Goal: Task Accomplishment & Management: Use online tool/utility

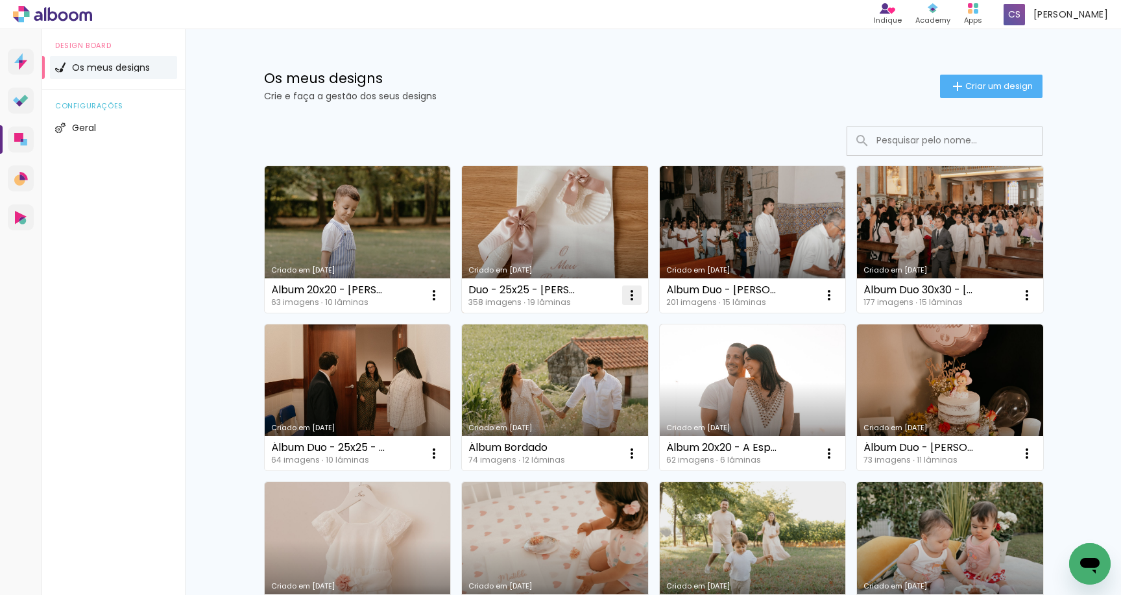
click at [442, 298] on iron-icon at bounding box center [434, 295] width 16 height 16
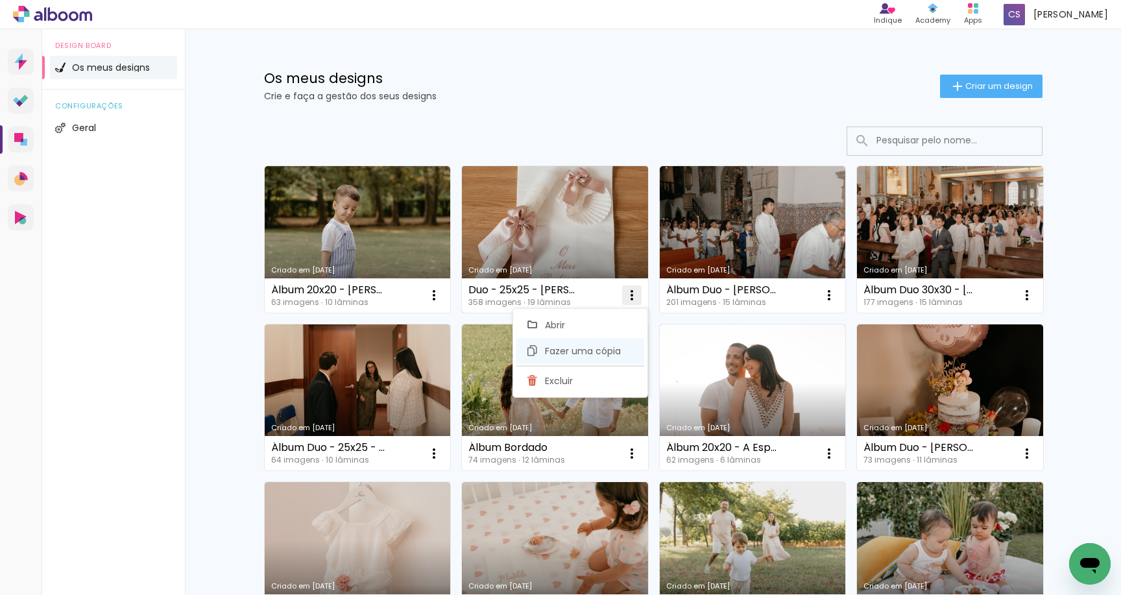
click at [596, 346] on span "Fazer uma cópia" at bounding box center [583, 350] width 76 height 9
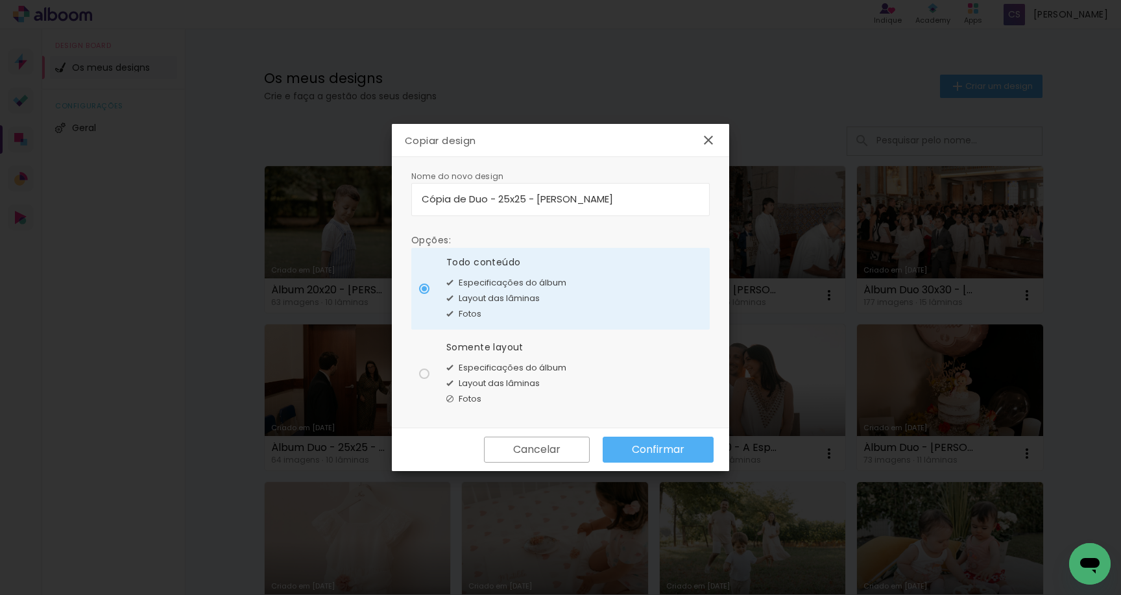
click at [500, 201] on input "Cópia de Duo - 25x25 - Fatima Marques" at bounding box center [561, 198] width 278 height 15
click at [469, 202] on input "Cópia de Duo - 25x25 - Fatima Marques" at bounding box center [561, 198] width 278 height 15
click at [558, 441] on paper-button "Cancelar" at bounding box center [537, 450] width 106 height 26
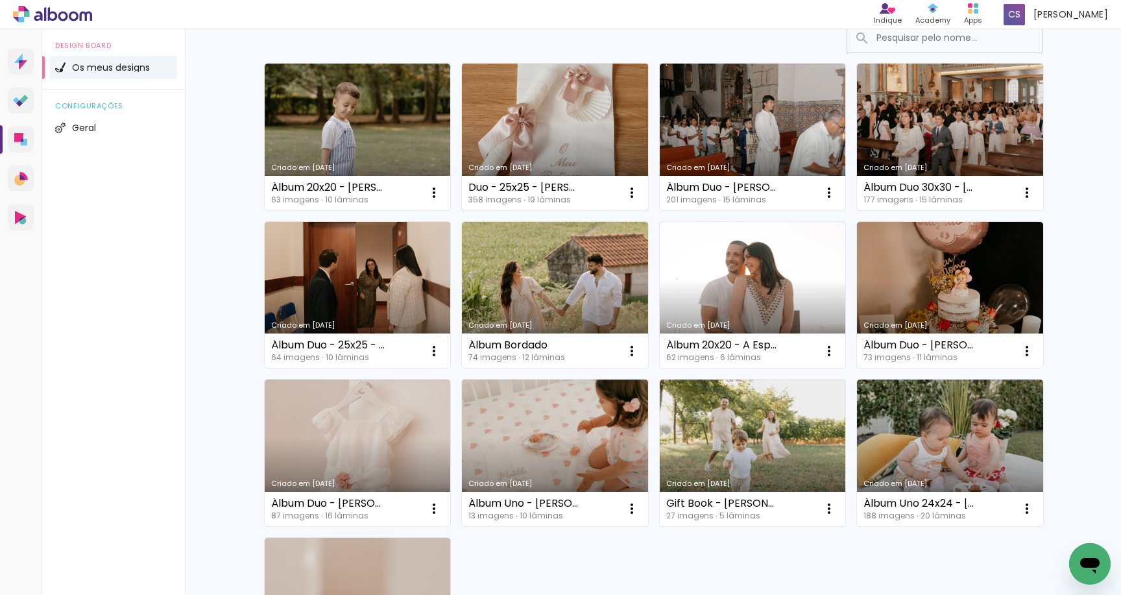
scroll to position [104, 0]
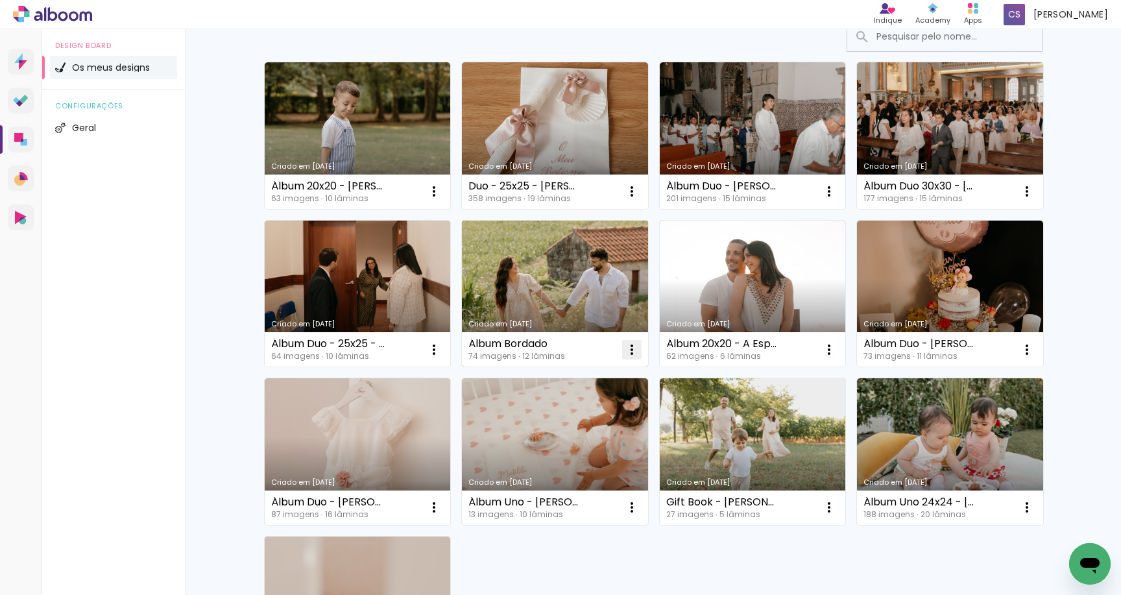
click at [442, 199] on iron-icon at bounding box center [434, 192] width 16 height 16
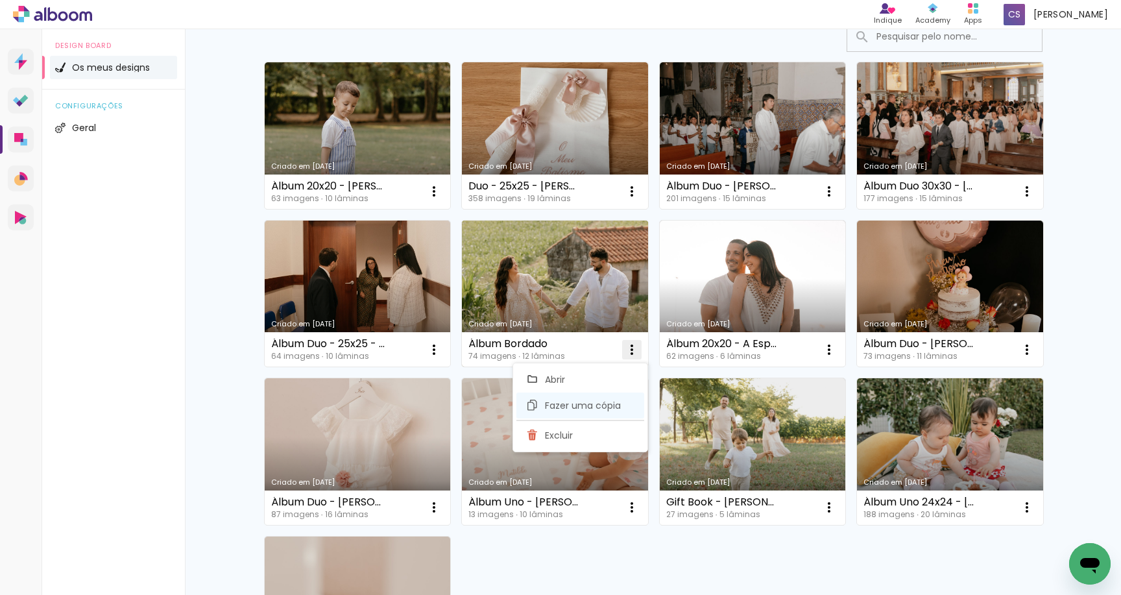
click at [598, 402] on span "Fazer uma cópia" at bounding box center [583, 405] width 76 height 9
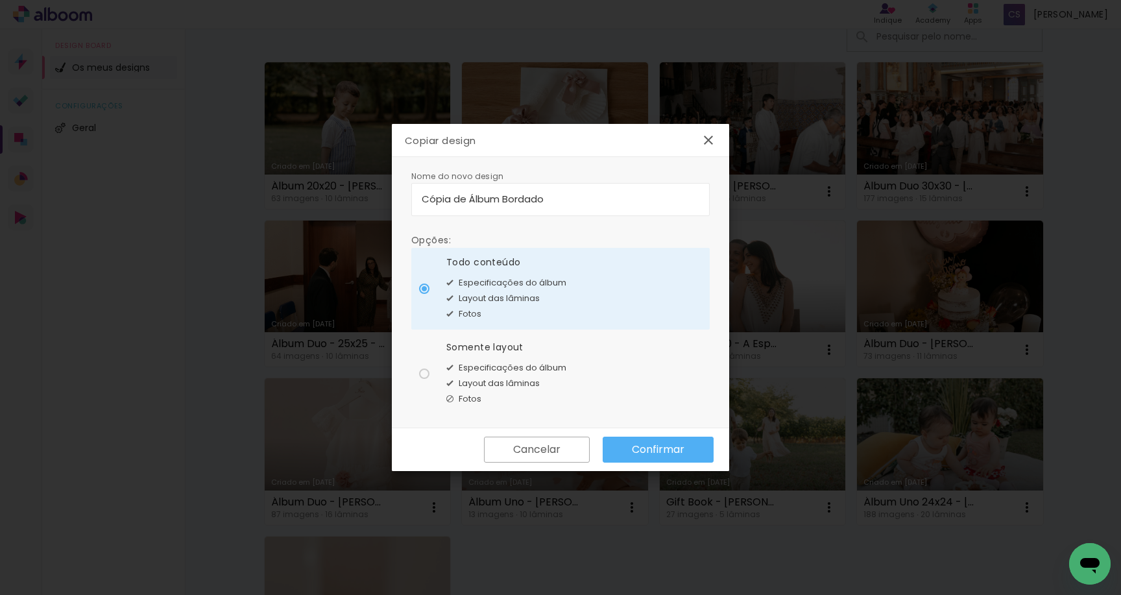
drag, startPoint x: 470, startPoint y: 200, endPoint x: 363, endPoint y: 198, distance: 107.1
click at [363, 198] on body "link( href="../../bower_components/polymer/polymer.html" rel="import" ) picture…" at bounding box center [560, 297] width 1121 height 595
click at [495, 200] on input "Álbum Bordado" at bounding box center [561, 198] width 278 height 15
type input "Álbum Bordado - Gui"
type paper-input "Álbum Bordado - Gui"
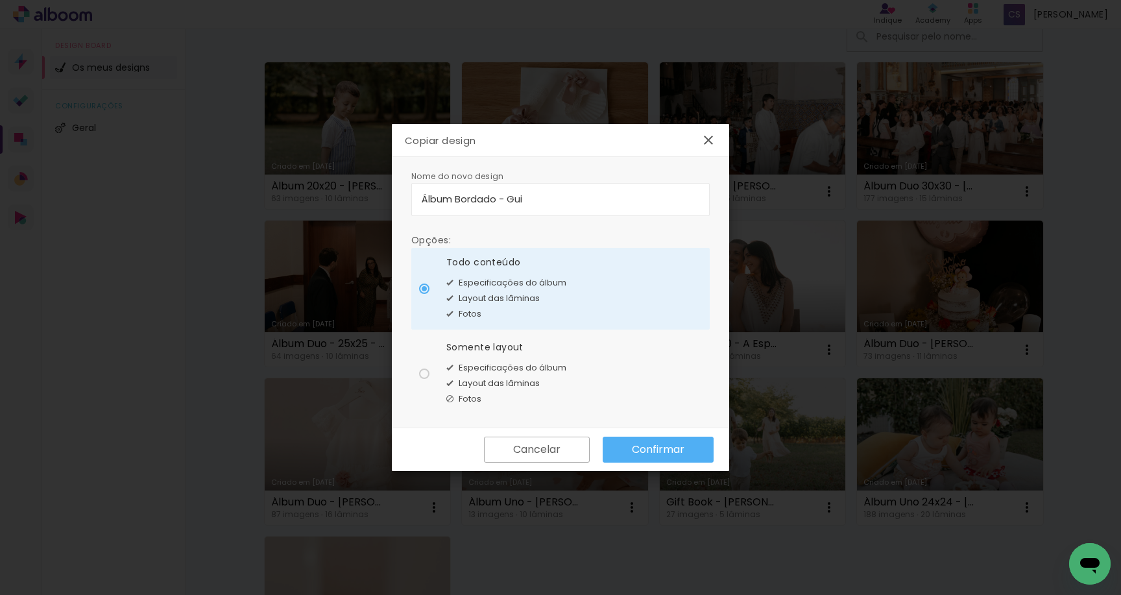
click at [489, 322] on div "Somente layout Especificações do álbum Layout das lâminas Fotos" at bounding box center [506, 289] width 120 height 66
type paper-radio-button "on"
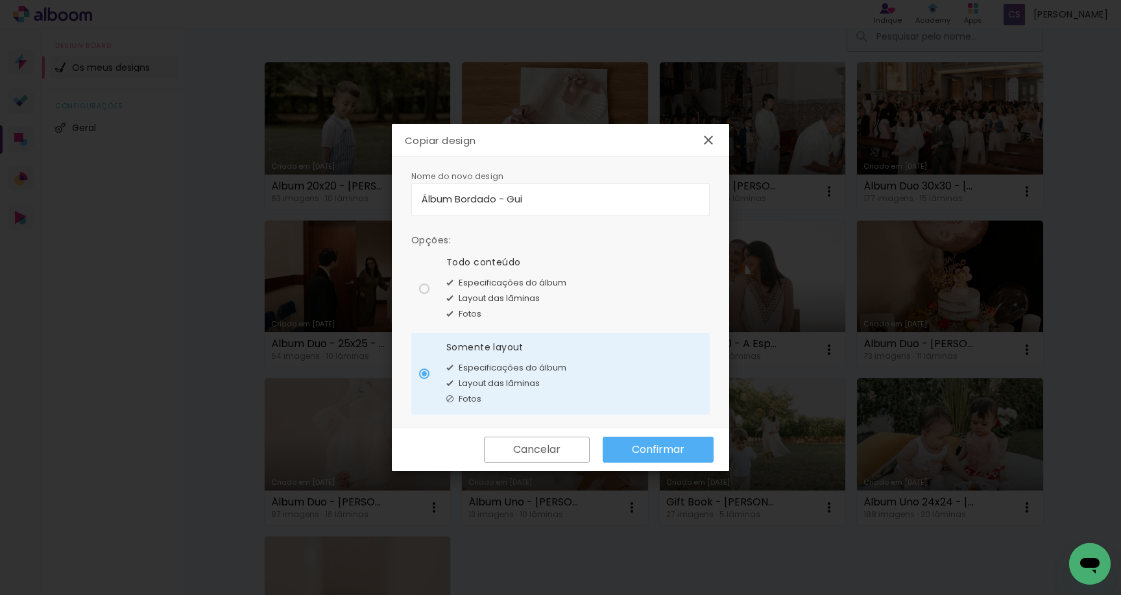
click at [0, 0] on slot "Confirmar" at bounding box center [0, 0] width 0 height 0
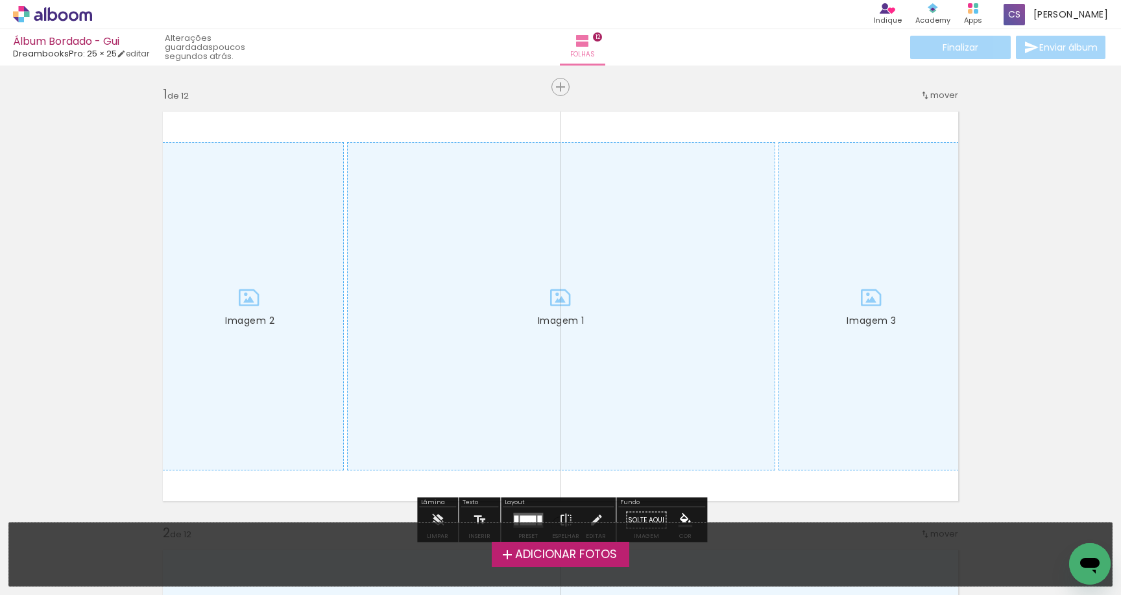
click at [553, 557] on span "Adicionar Fotos" at bounding box center [566, 555] width 102 height 12
click at [0, 0] on input "file" at bounding box center [0, 0] width 0 height 0
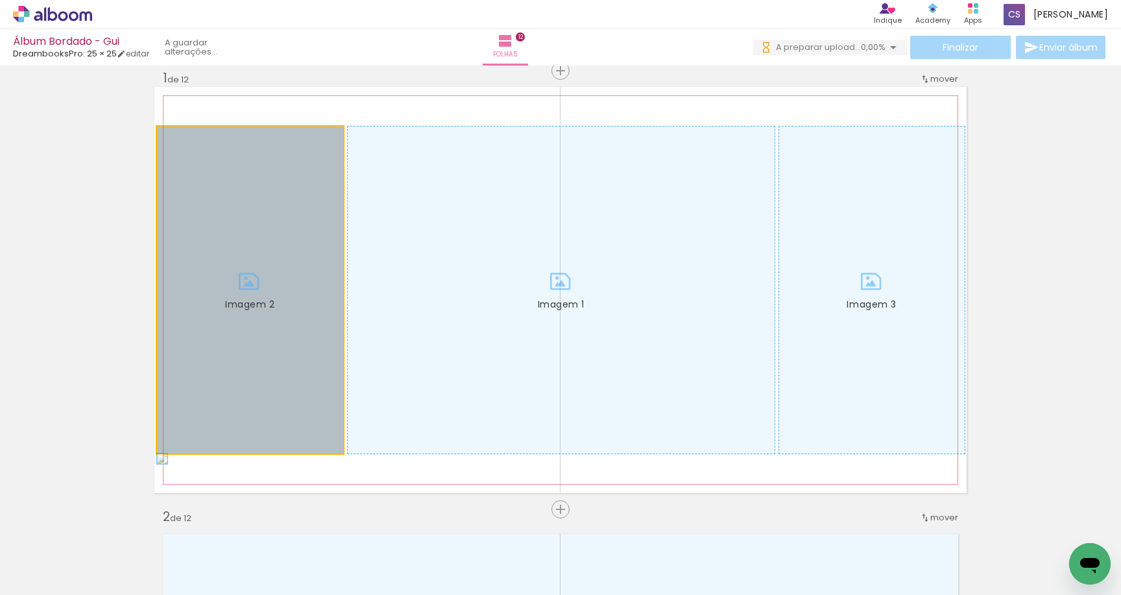
drag, startPoint x: 254, startPoint y: 311, endPoint x: 36, endPoint y: 309, distance: 217.3
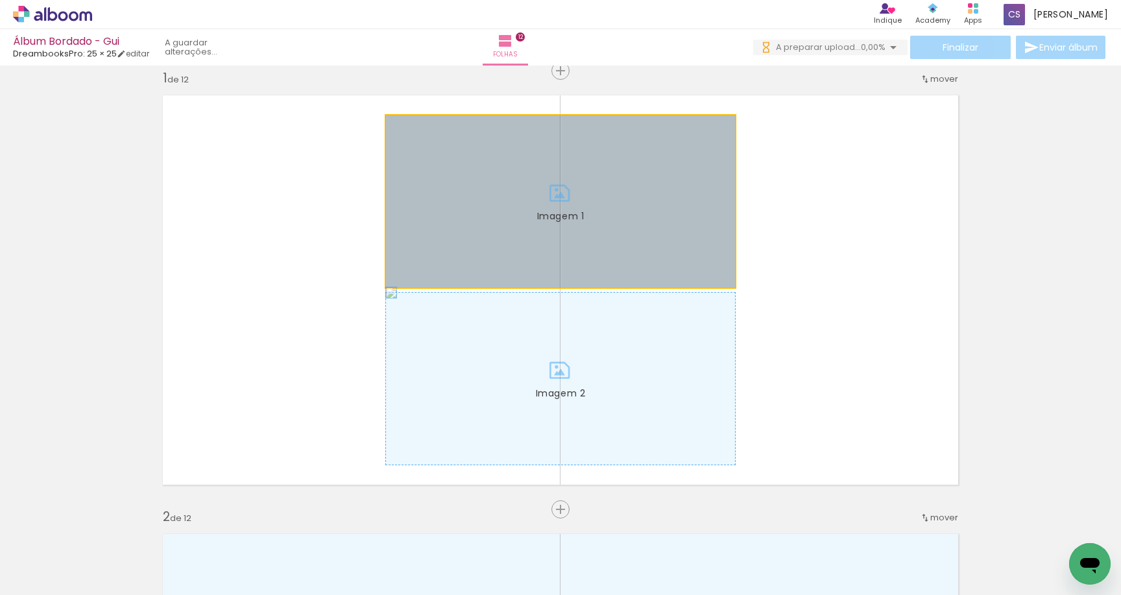
drag, startPoint x: 479, startPoint y: 271, endPoint x: 63, endPoint y: 271, distance: 415.9
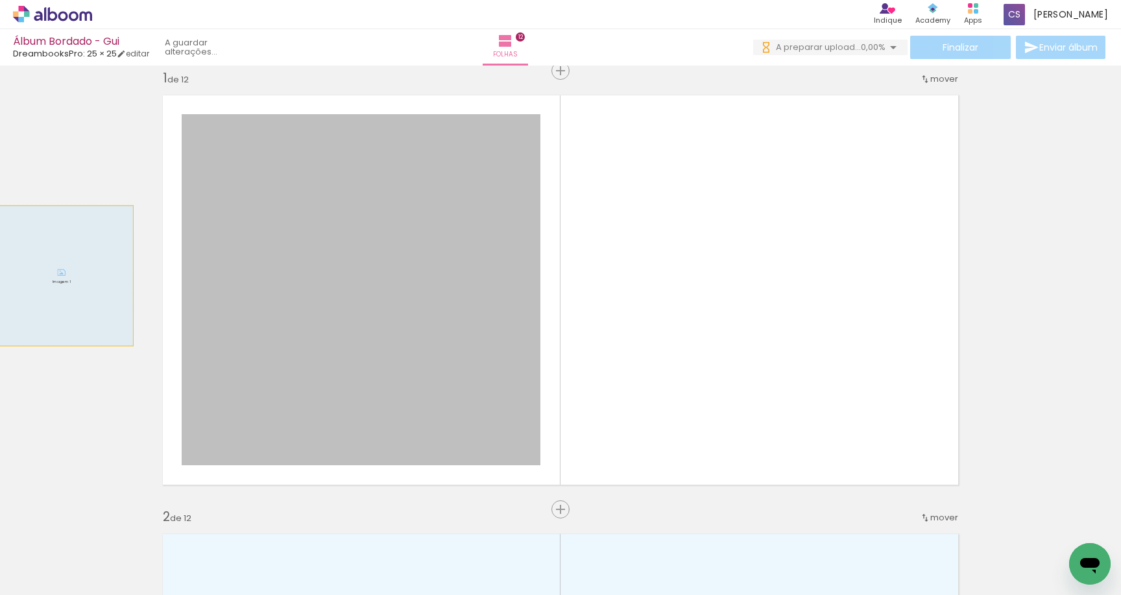
drag, startPoint x: 474, startPoint y: 261, endPoint x: 14, endPoint y: 279, distance: 461.0
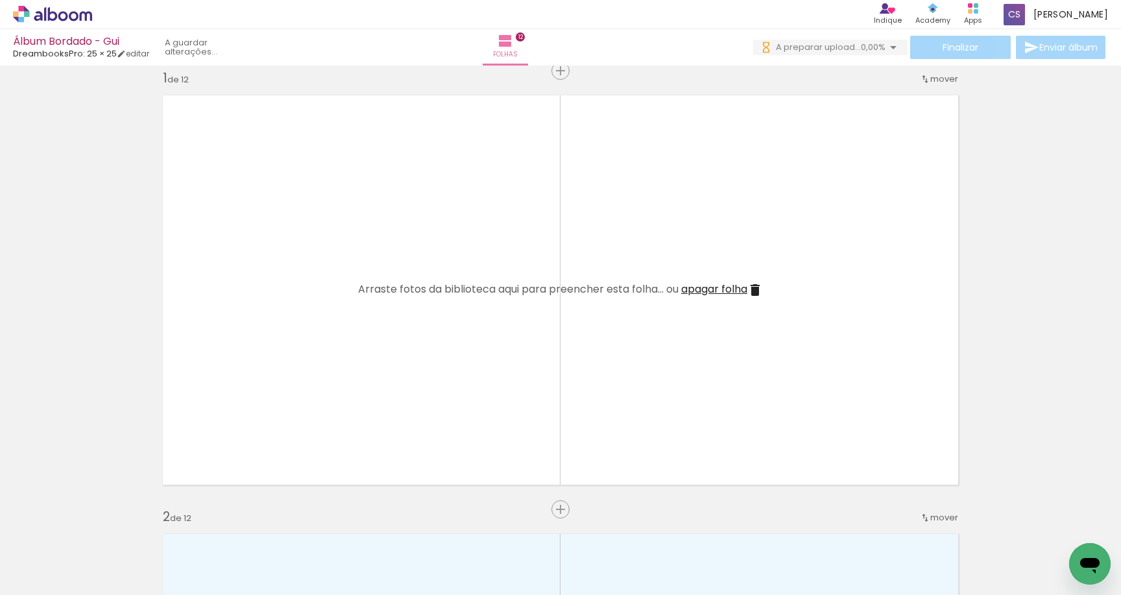
scroll to position [0, 8004]
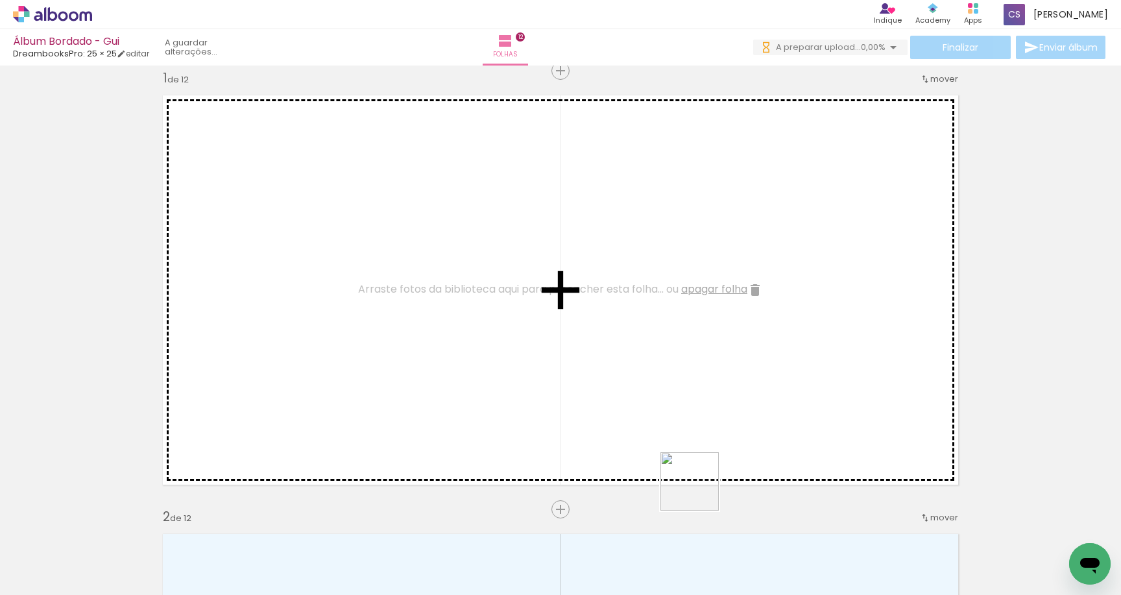
drag, startPoint x: 705, startPoint y: 554, endPoint x: 690, endPoint y: 415, distance: 139.6
click at [690, 415] on quentale-workspace at bounding box center [560, 297] width 1121 height 595
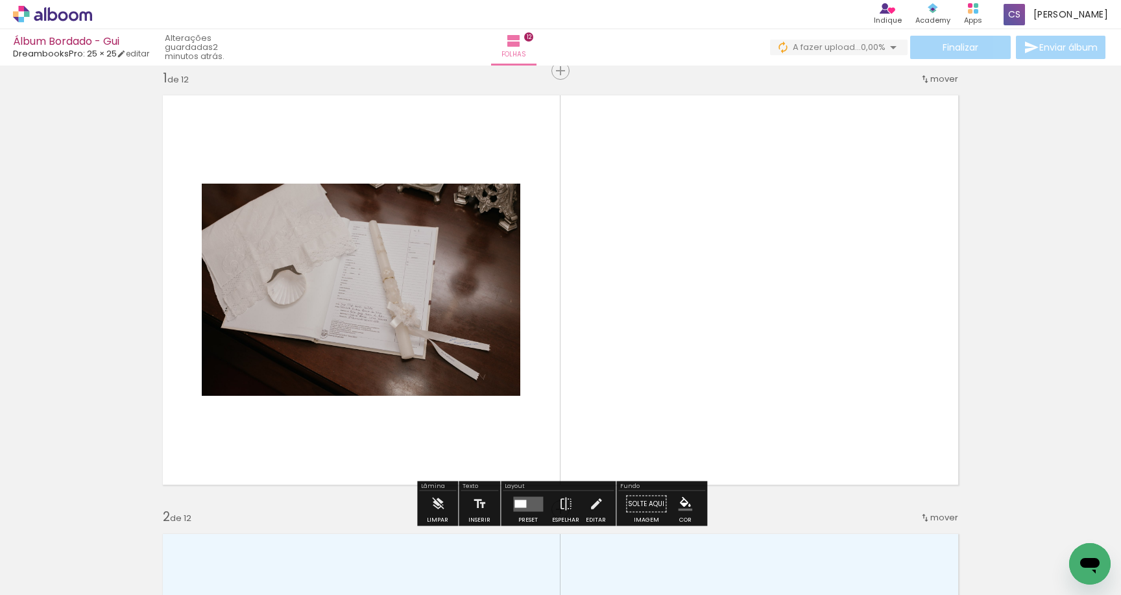
drag, startPoint x: 625, startPoint y: 541, endPoint x: 633, endPoint y: 391, distance: 150.1
click at [633, 391] on quentale-workspace at bounding box center [560, 297] width 1121 height 595
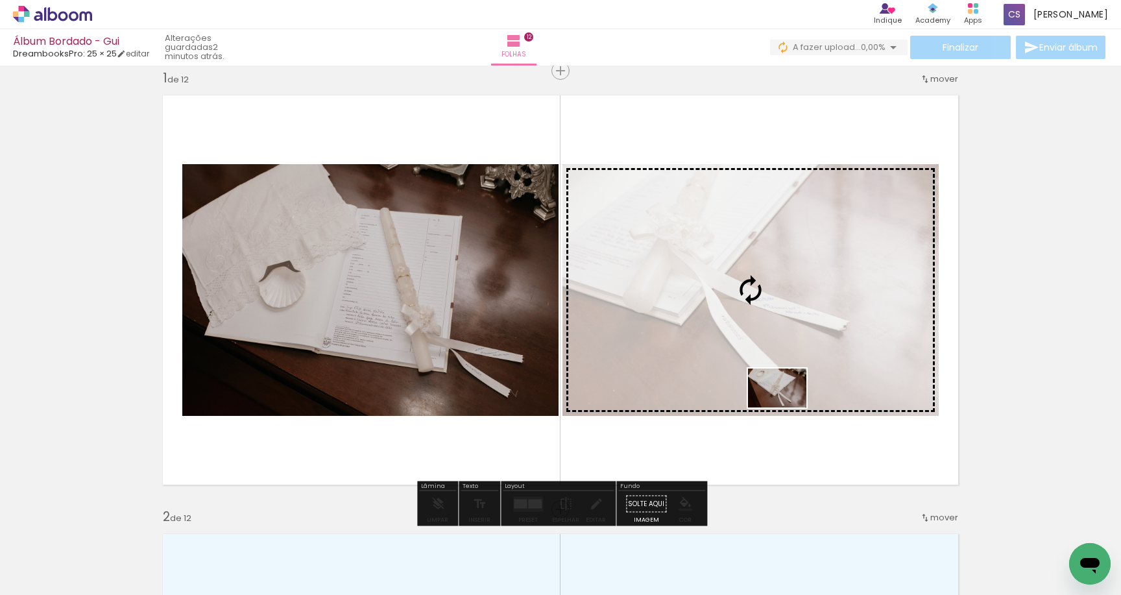
drag, startPoint x: 787, startPoint y: 561, endPoint x: 787, endPoint y: 407, distance: 153.1
click at [787, 407] on quentale-workspace at bounding box center [560, 297] width 1121 height 595
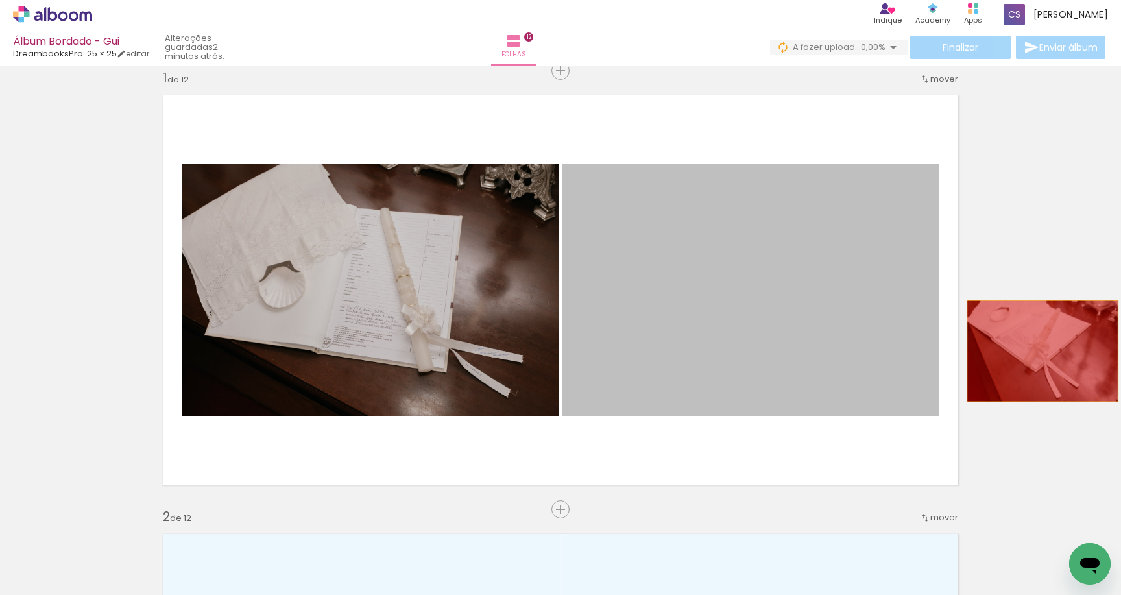
drag, startPoint x: 762, startPoint y: 351, endPoint x: 1047, endPoint y: 349, distance: 285.5
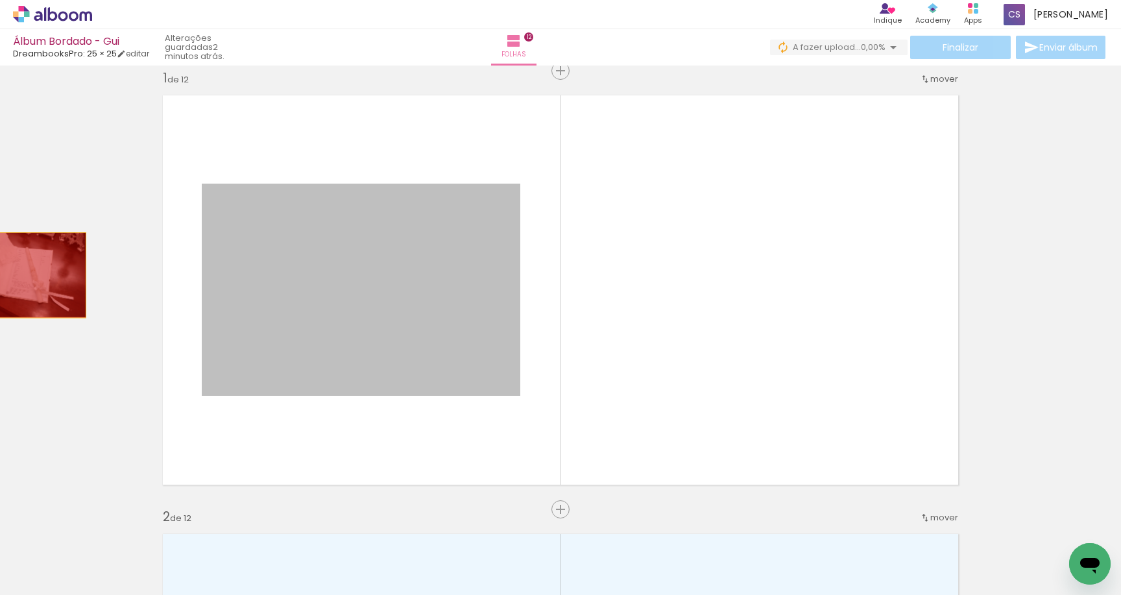
drag, startPoint x: 424, startPoint y: 272, endPoint x: 5, endPoint y: 275, distance: 419.1
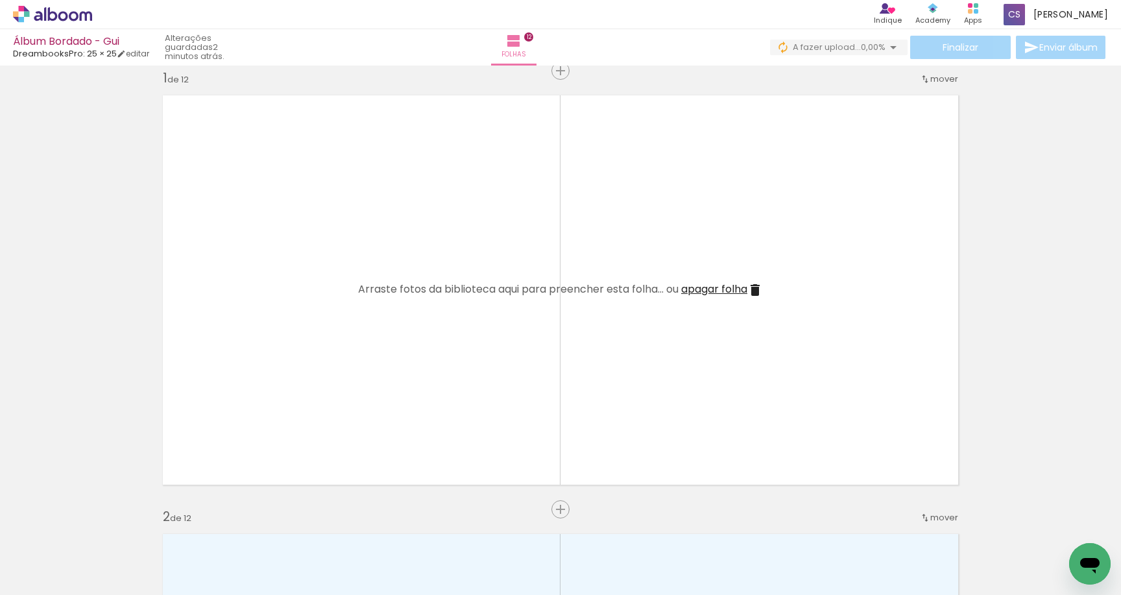
scroll to position [0, 0]
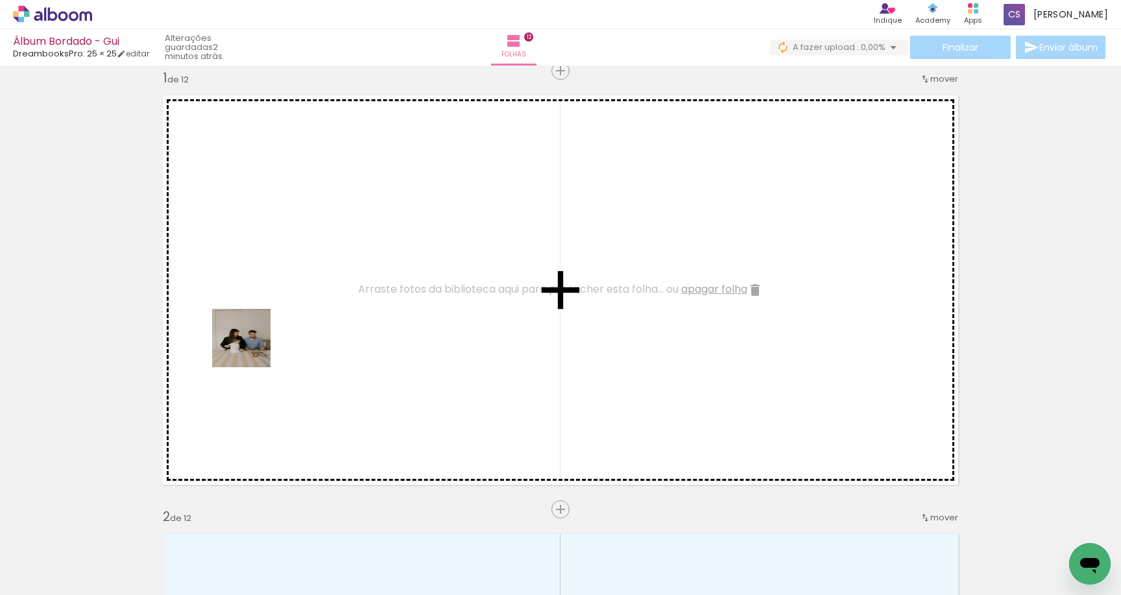
drag, startPoint x: 139, startPoint y: 557, endPoint x: 251, endPoint y: 348, distance: 237.4
click at [251, 348] on quentale-workspace at bounding box center [560, 297] width 1121 height 595
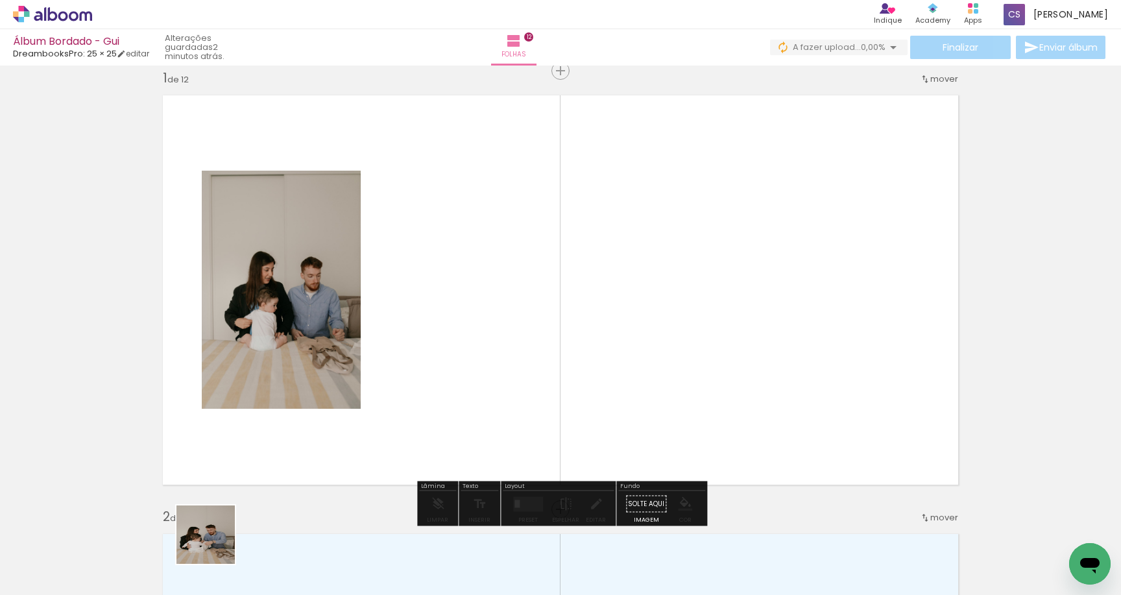
drag, startPoint x: 215, startPoint y: 544, endPoint x: 448, endPoint y: 318, distance: 324.4
click at [448, 318] on quentale-workspace at bounding box center [560, 297] width 1121 height 595
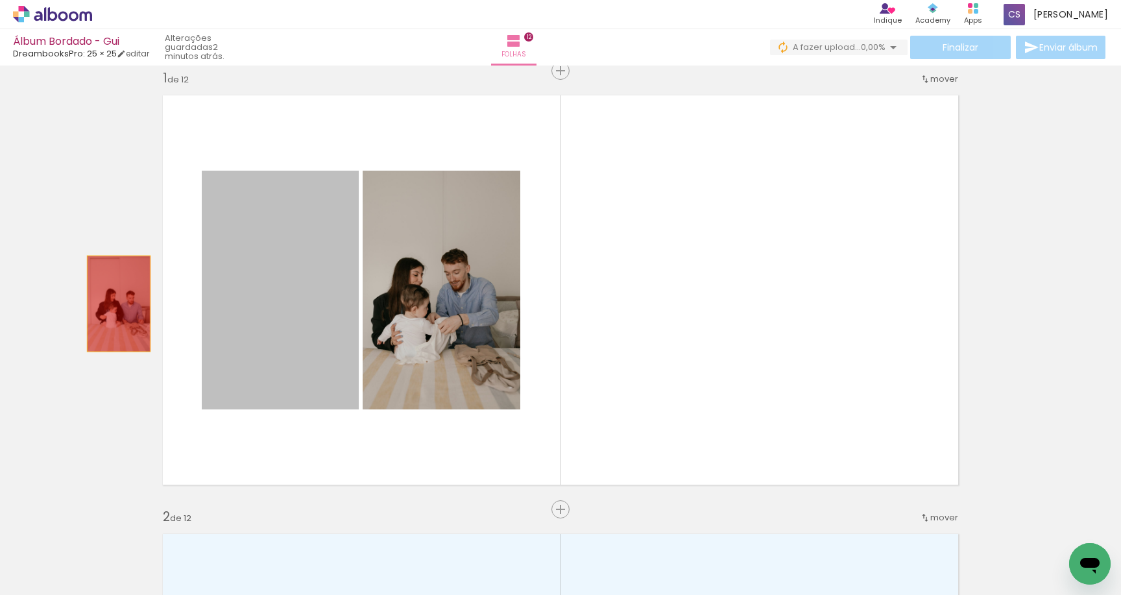
drag, startPoint x: 267, startPoint y: 304, endPoint x: 112, endPoint y: 303, distance: 155.1
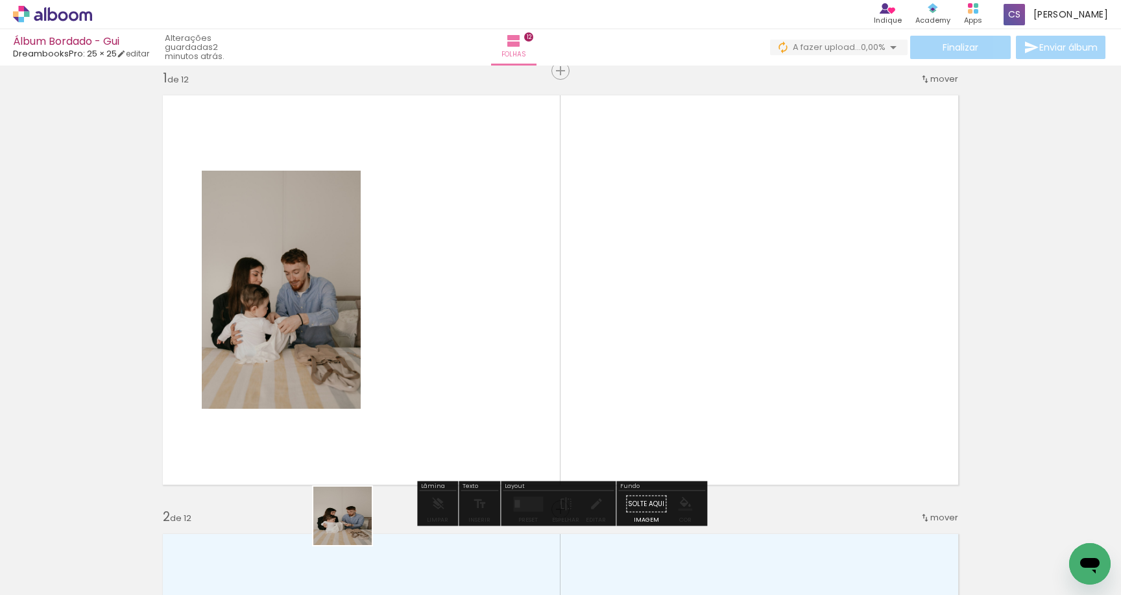
drag, startPoint x: 352, startPoint y: 526, endPoint x: 391, endPoint y: 414, distance: 118.2
click at [391, 414] on quentale-workspace at bounding box center [560, 297] width 1121 height 595
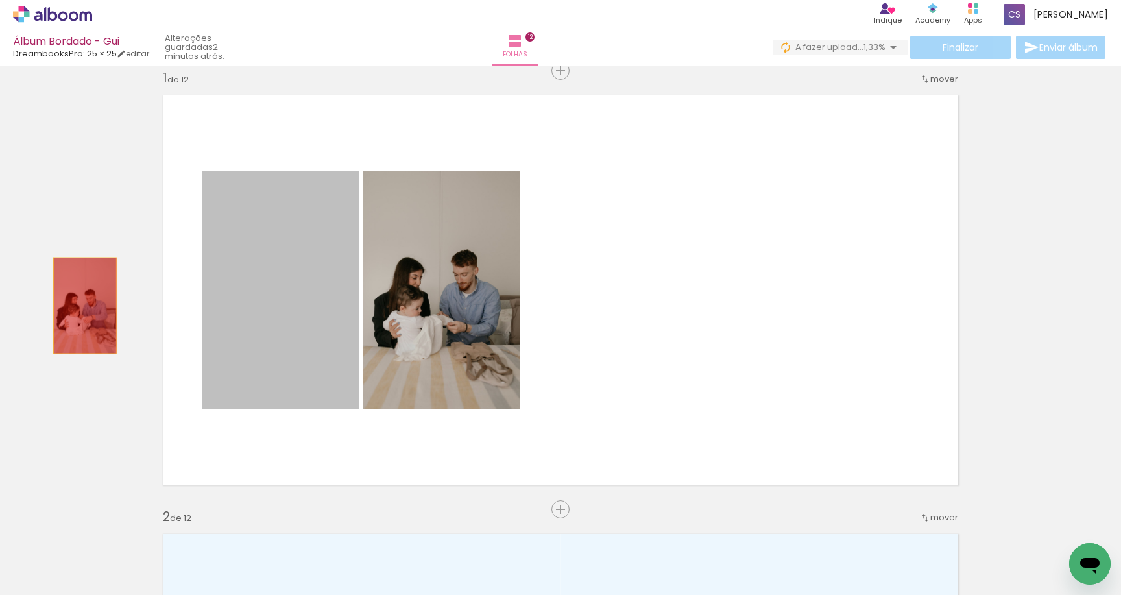
drag, startPoint x: 261, startPoint y: 306, endPoint x: 85, endPoint y: 306, distance: 176.5
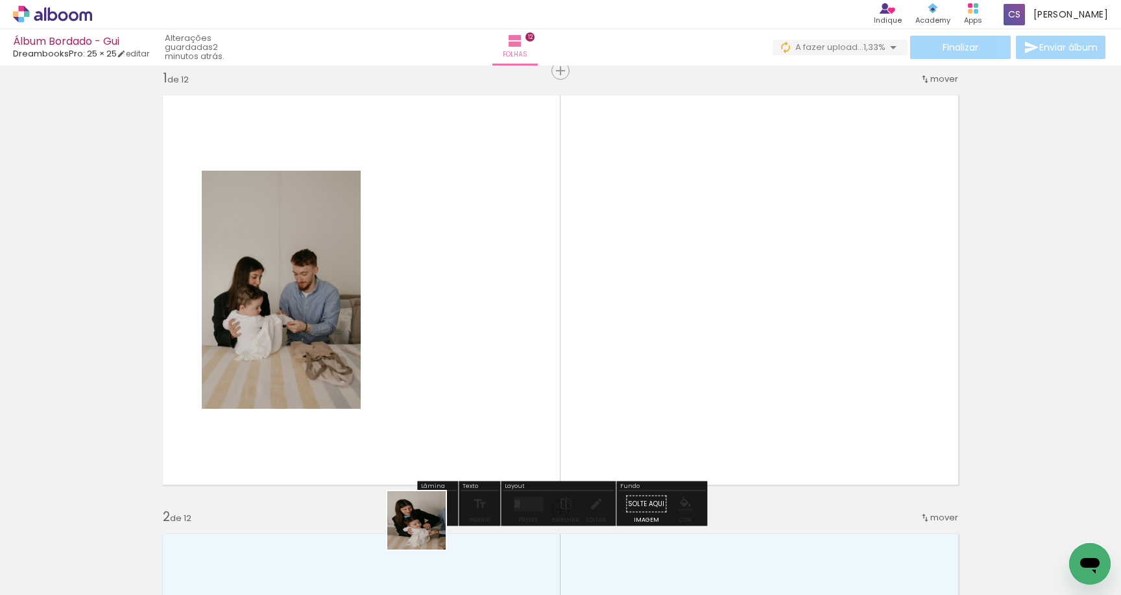
drag, startPoint x: 426, startPoint y: 551, endPoint x: 448, endPoint y: 345, distance: 206.9
click at [448, 345] on quentale-workspace at bounding box center [560, 297] width 1121 height 595
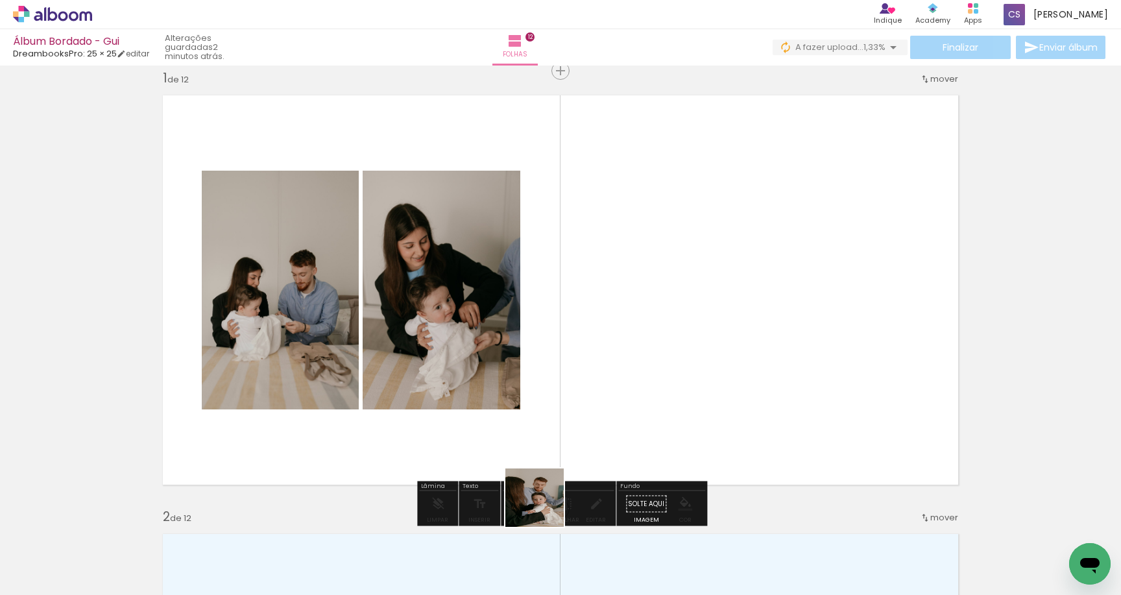
drag, startPoint x: 494, startPoint y: 561, endPoint x: 625, endPoint y: 403, distance: 205.0
click at [625, 403] on quentale-workspace at bounding box center [560, 297] width 1121 height 595
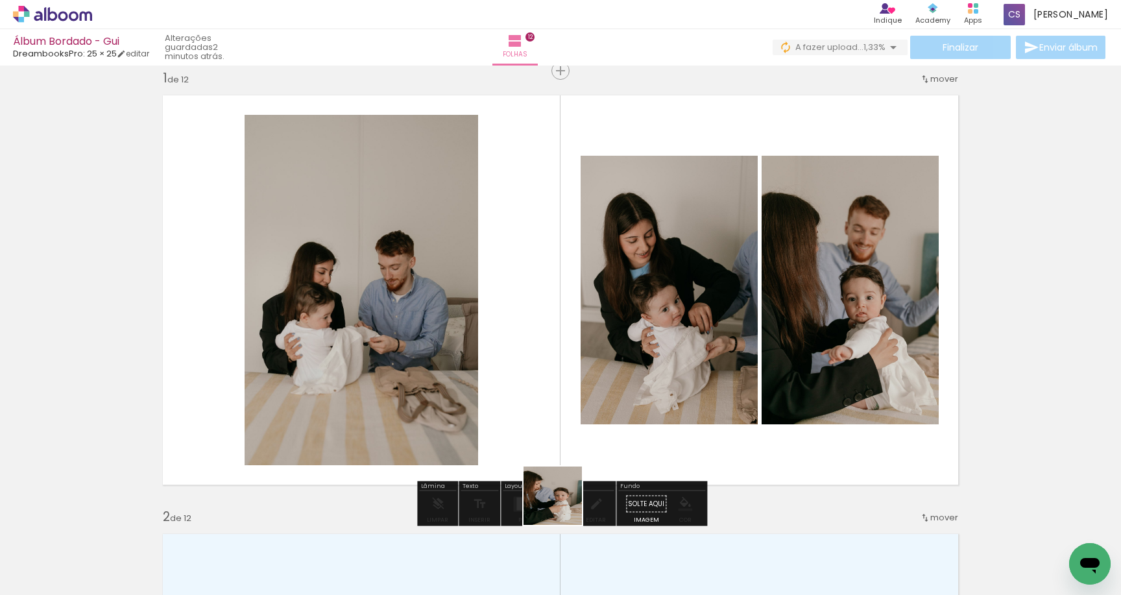
drag, startPoint x: 562, startPoint y: 577, endPoint x: 562, endPoint y: 391, distance: 186.2
click at [562, 391] on quentale-workspace at bounding box center [560, 297] width 1121 height 595
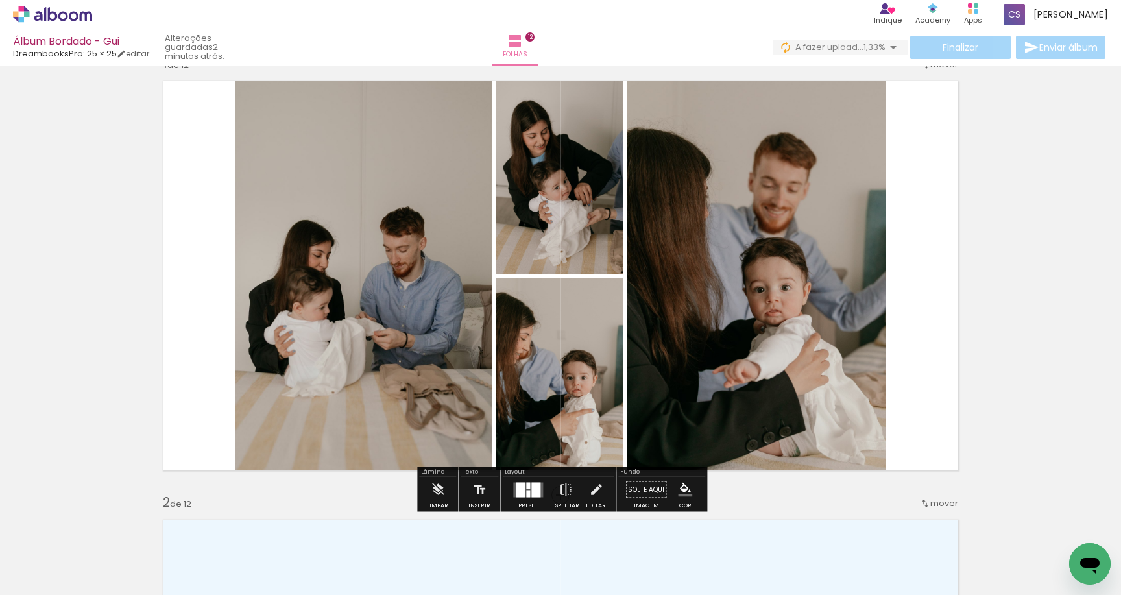
scroll to position [34, 0]
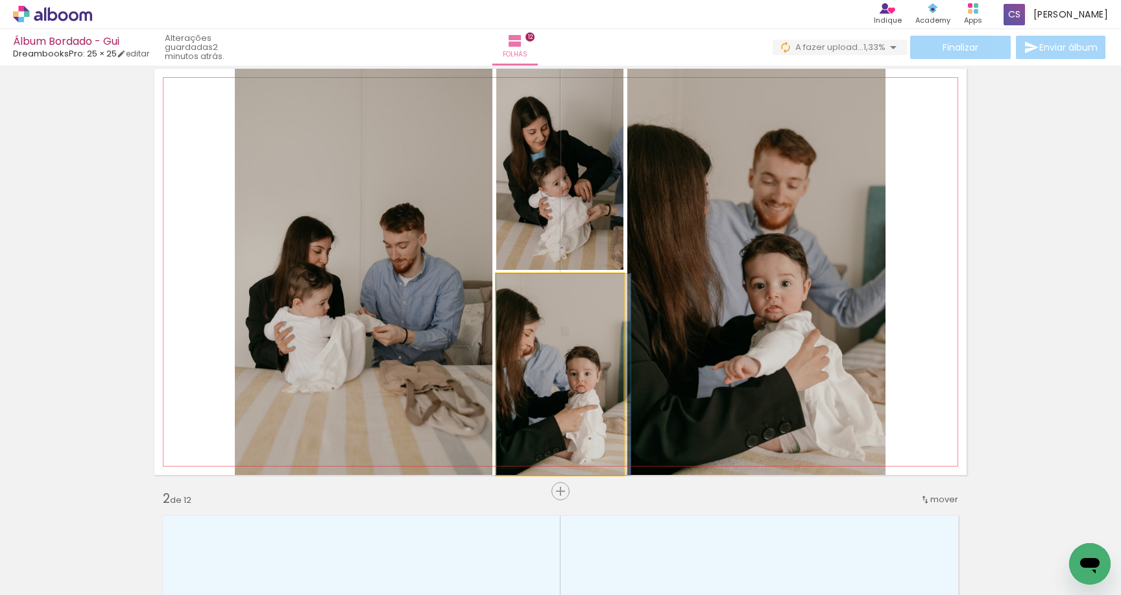
drag, startPoint x: 568, startPoint y: 435, endPoint x: 647, endPoint y: 409, distance: 83.5
click at [0, 0] on slot at bounding box center [0, 0] width 0 height 0
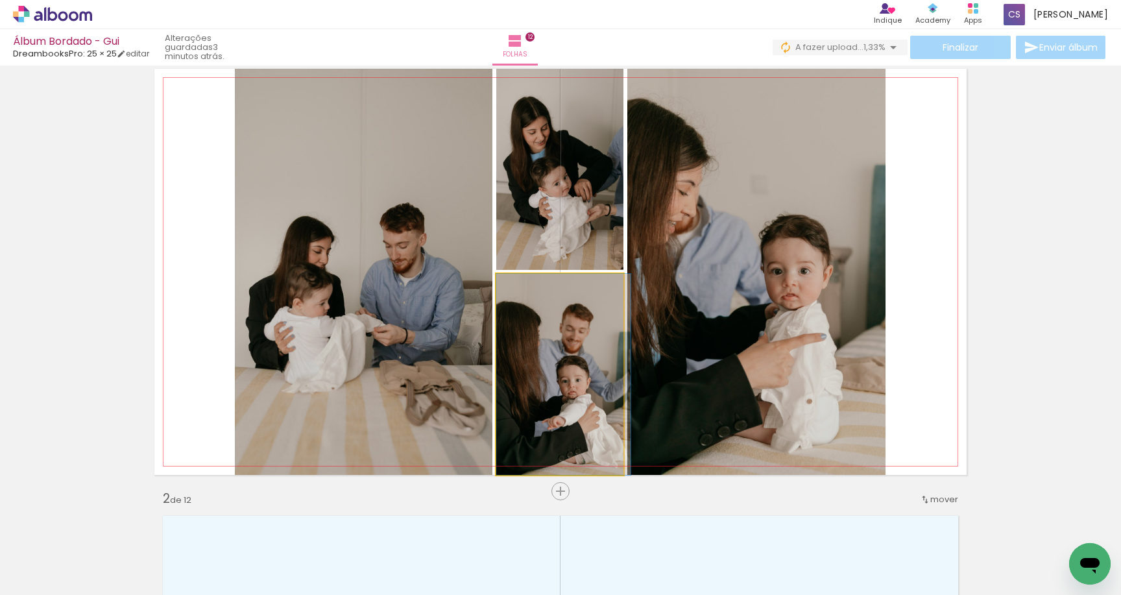
drag, startPoint x: 583, startPoint y: 424, endPoint x: 588, endPoint y: 387, distance: 36.6
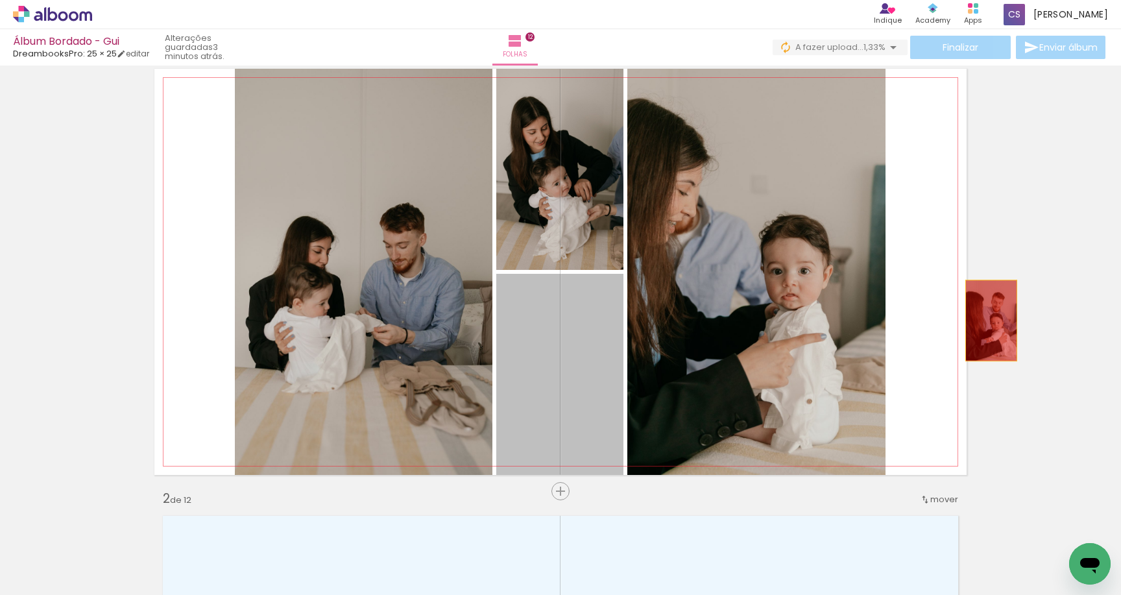
drag, startPoint x: 588, startPoint y: 386, endPoint x: 997, endPoint y: 317, distance: 415.1
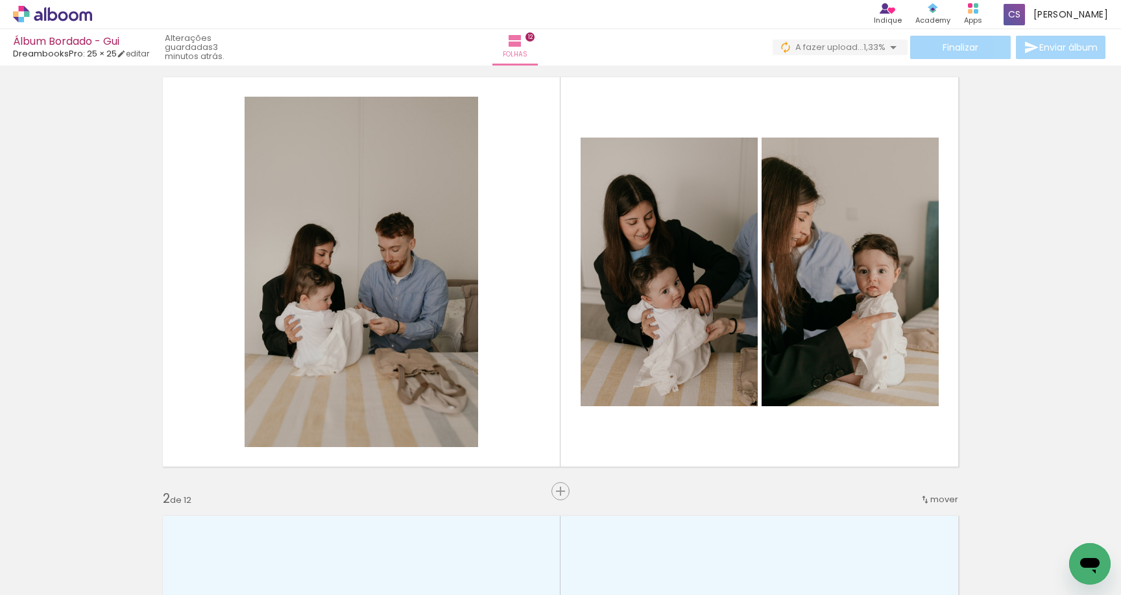
scroll to position [0, 115]
drag, startPoint x: 610, startPoint y: 557, endPoint x: 612, endPoint y: 402, distance: 154.4
click at [612, 402] on quentale-workspace at bounding box center [560, 297] width 1121 height 595
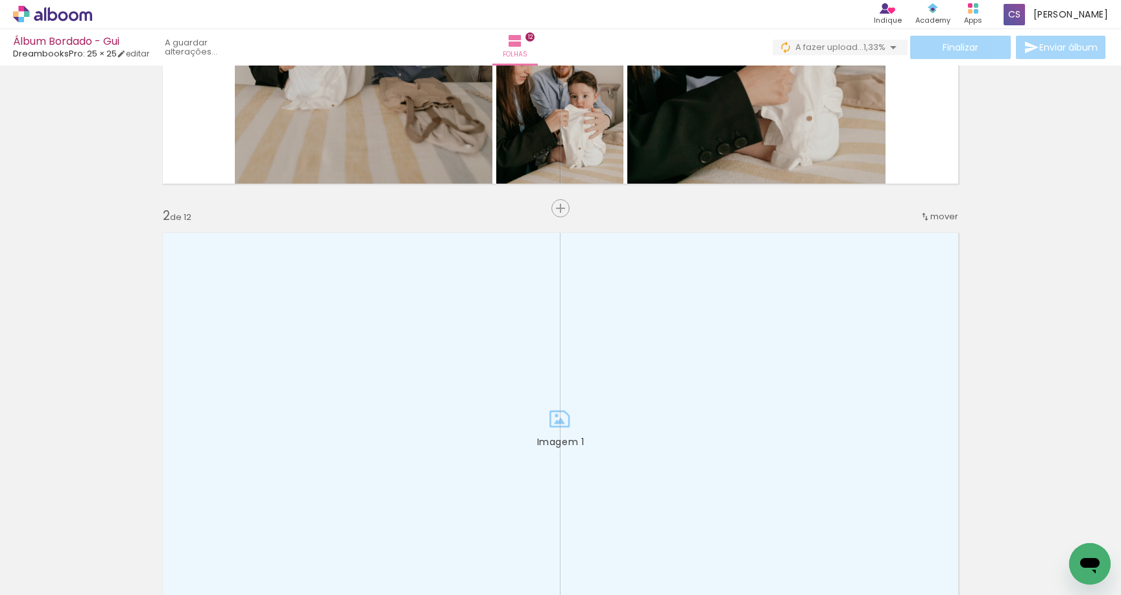
scroll to position [356, 0]
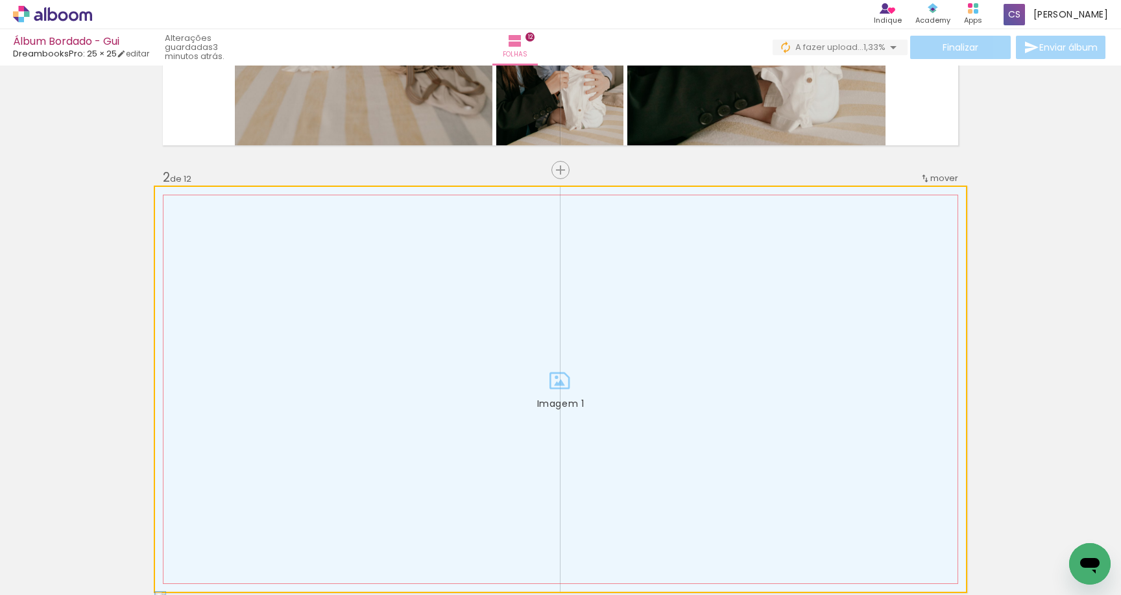
drag, startPoint x: 322, startPoint y: 346, endPoint x: 54, endPoint y: 342, distance: 267.3
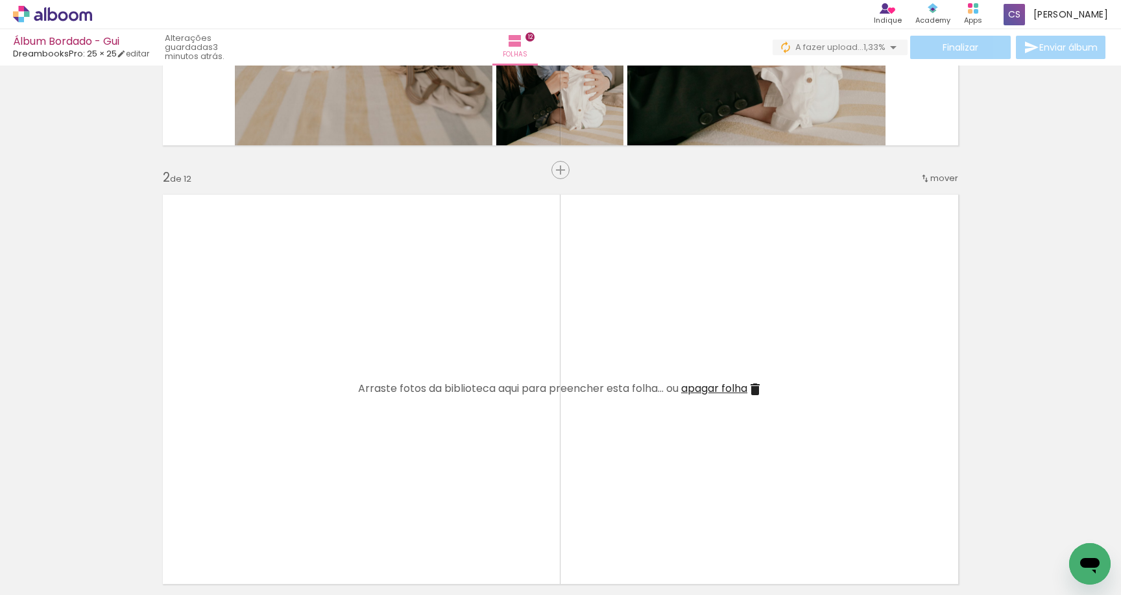
drag, startPoint x: 529, startPoint y: 559, endPoint x: 526, endPoint y: 440, distance: 119.4
click at [526, 440] on quentale-workspace at bounding box center [560, 297] width 1121 height 595
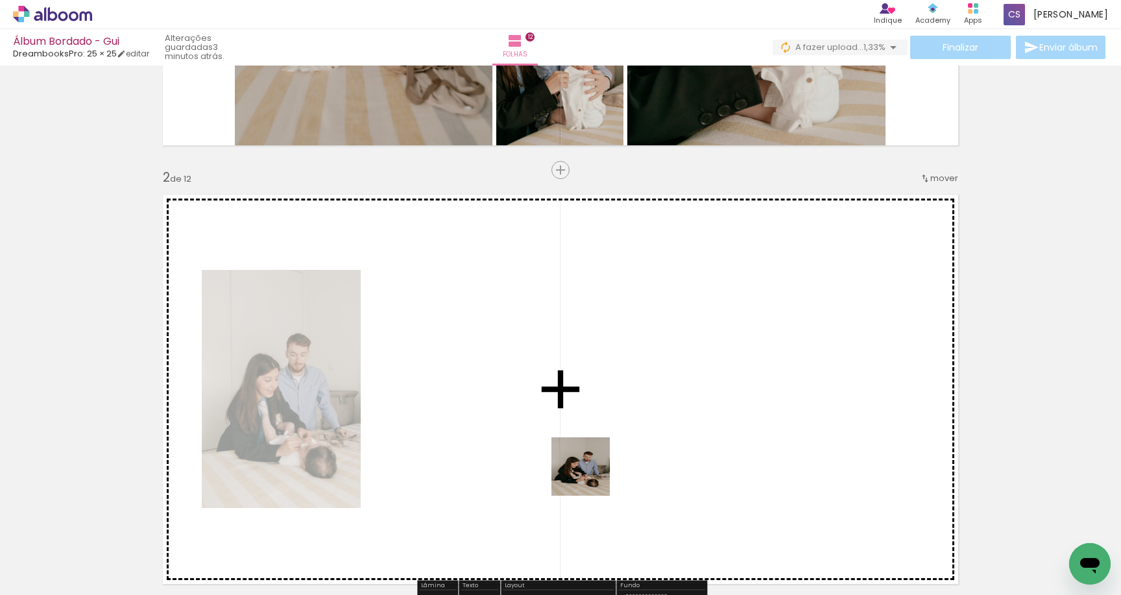
drag, startPoint x: 590, startPoint y: 526, endPoint x: 590, endPoint y: 396, distance: 130.4
click at [590, 396] on quentale-workspace at bounding box center [560, 297] width 1121 height 595
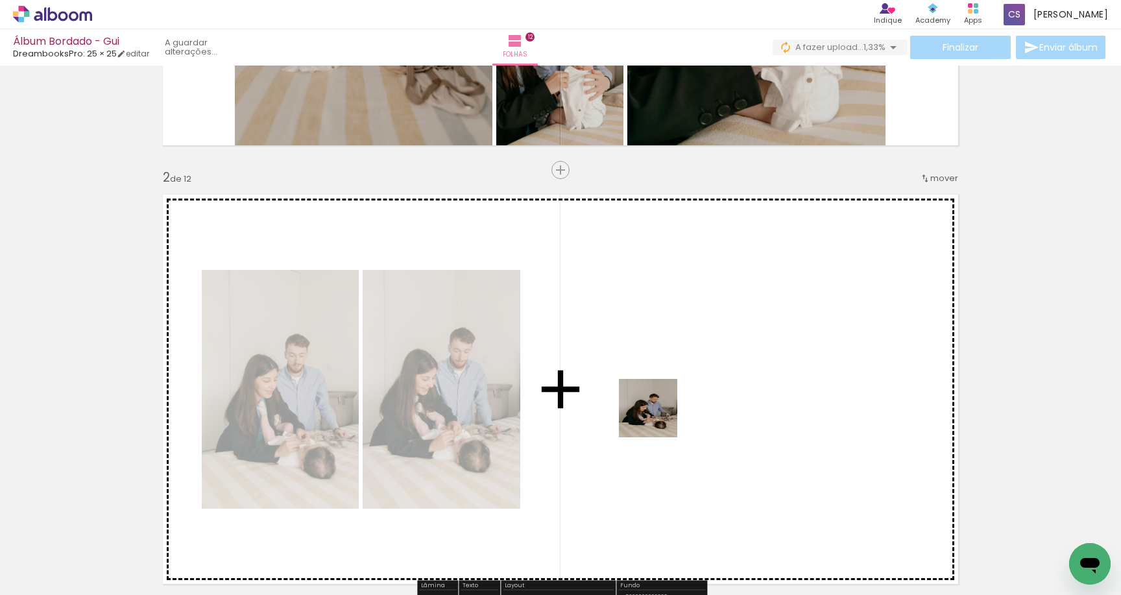
drag, startPoint x: 658, startPoint y: 551, endPoint x: 658, endPoint y: 413, distance: 138.2
click at [658, 413] on quentale-workspace at bounding box center [560, 297] width 1121 height 595
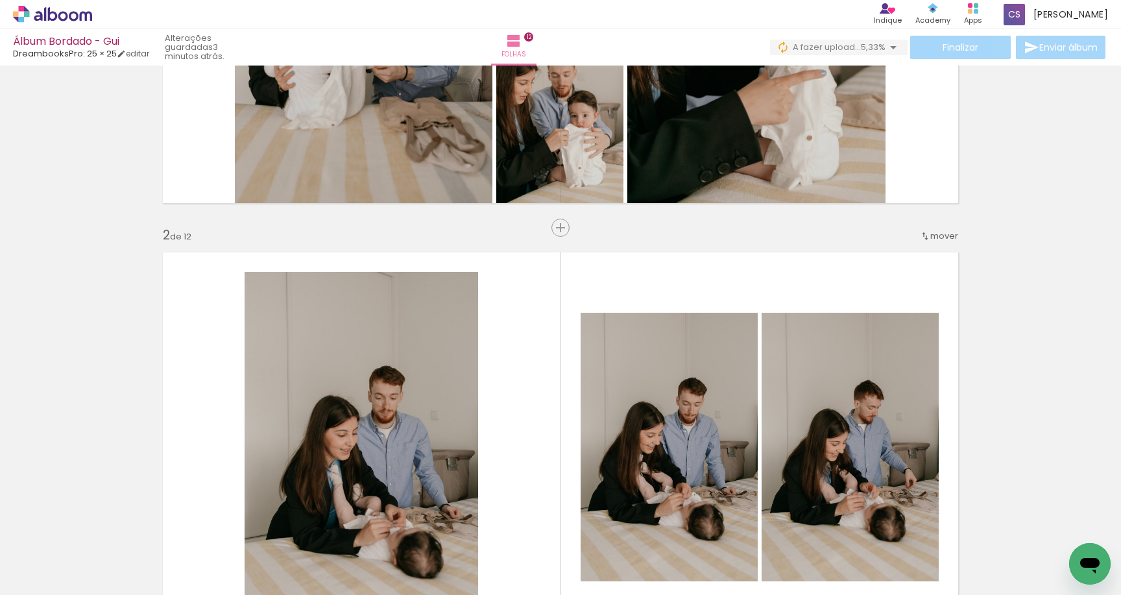
scroll to position [296, 0]
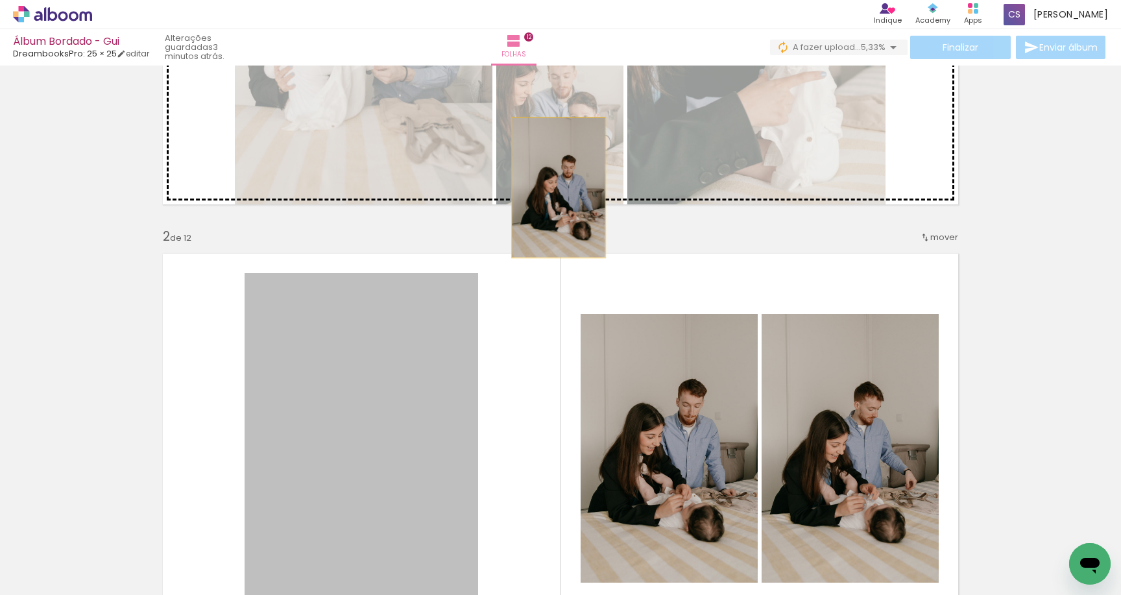
drag, startPoint x: 435, startPoint y: 389, endPoint x: 559, endPoint y: 187, distance: 236.4
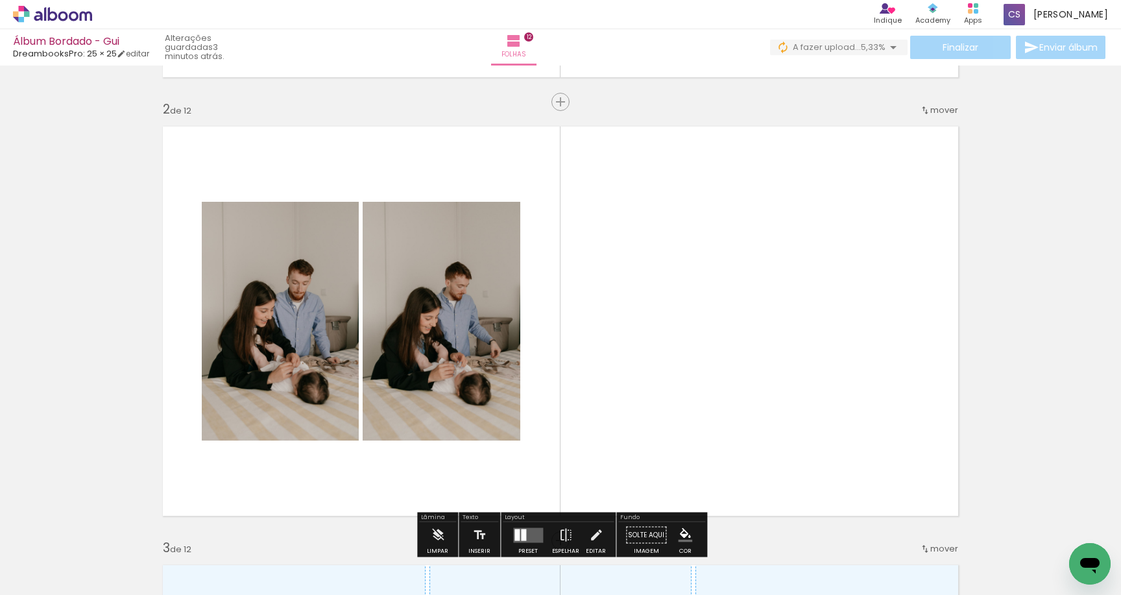
scroll to position [426, 0]
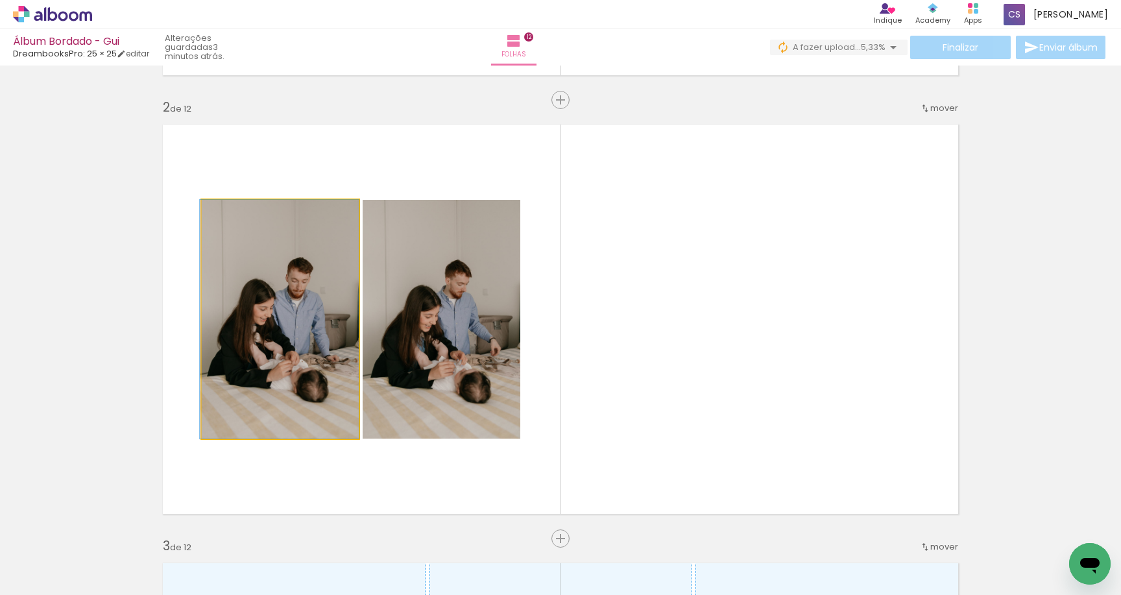
drag, startPoint x: 304, startPoint y: 377, endPoint x: 162, endPoint y: 377, distance: 142.1
click at [158, 377] on quentale-layouter at bounding box center [560, 319] width 812 height 406
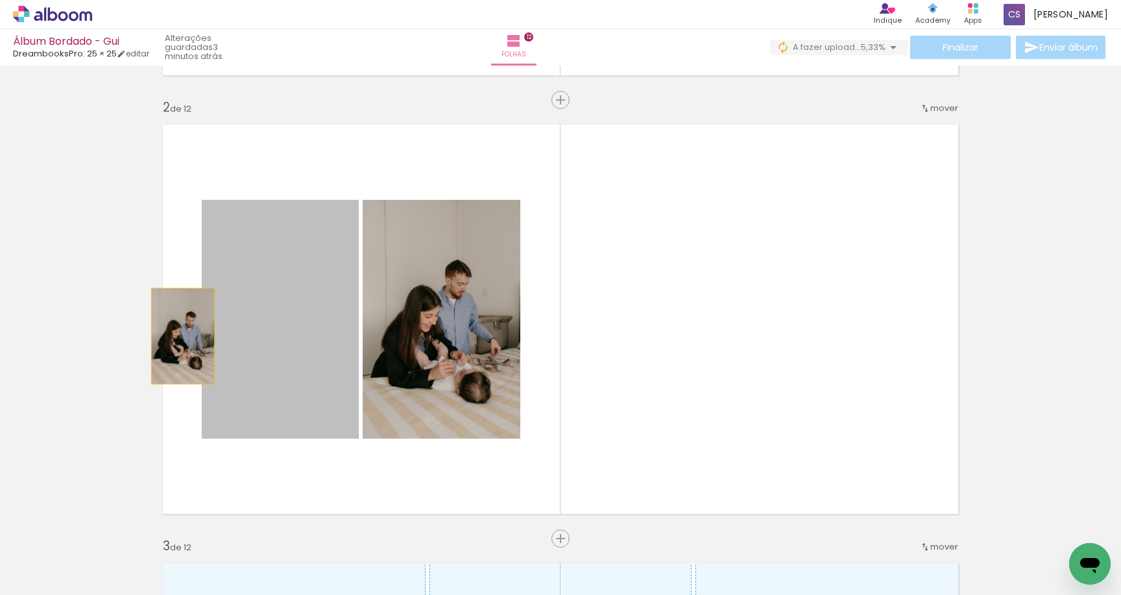
drag, startPoint x: 243, startPoint y: 337, endPoint x: 137, endPoint y: 348, distance: 107.0
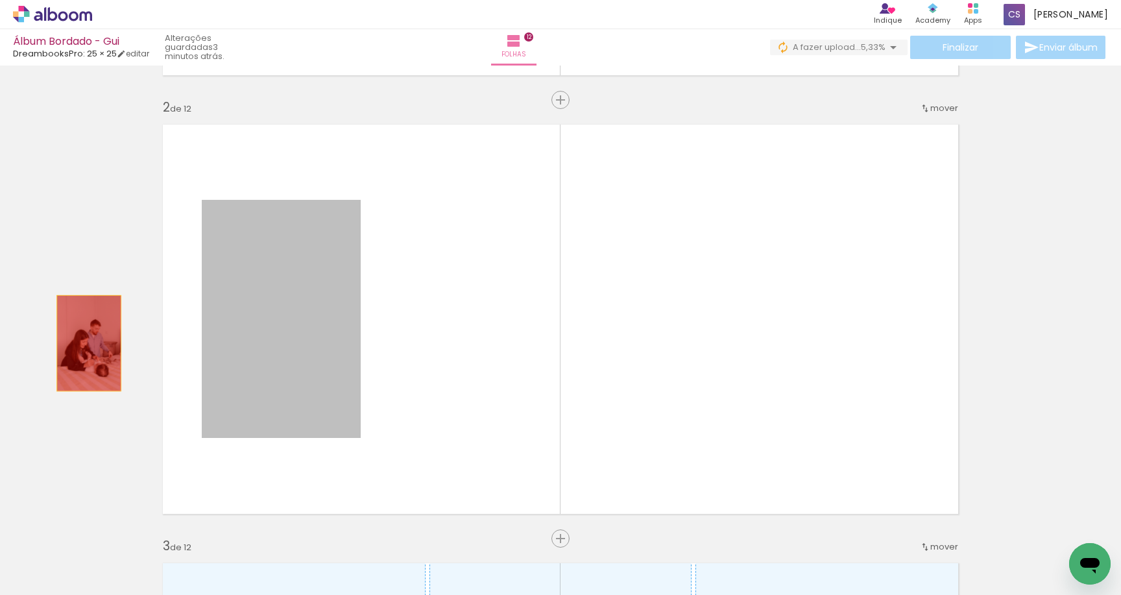
drag, startPoint x: 182, startPoint y: 343, endPoint x: 85, endPoint y: 343, distance: 97.3
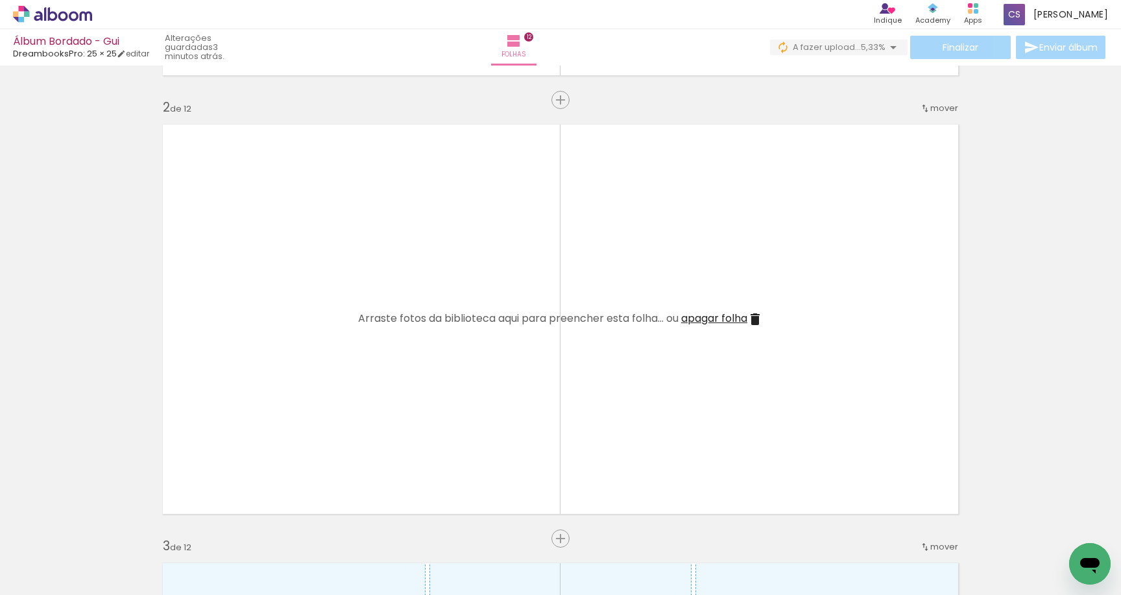
scroll to position [0, 460]
drag, startPoint x: 619, startPoint y: 562, endPoint x: 617, endPoint y: 461, distance: 101.2
click at [617, 461] on quentale-workspace at bounding box center [560, 297] width 1121 height 595
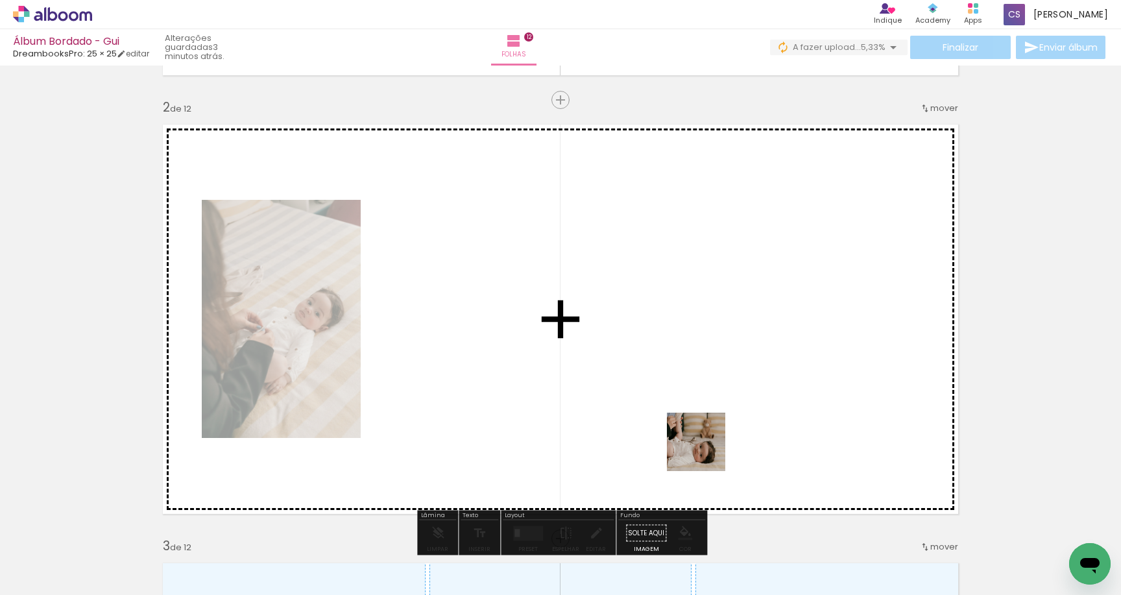
drag, startPoint x: 708, startPoint y: 567, endPoint x: 706, endPoint y: 448, distance: 119.4
click at [706, 448] on quentale-workspace at bounding box center [560, 297] width 1121 height 595
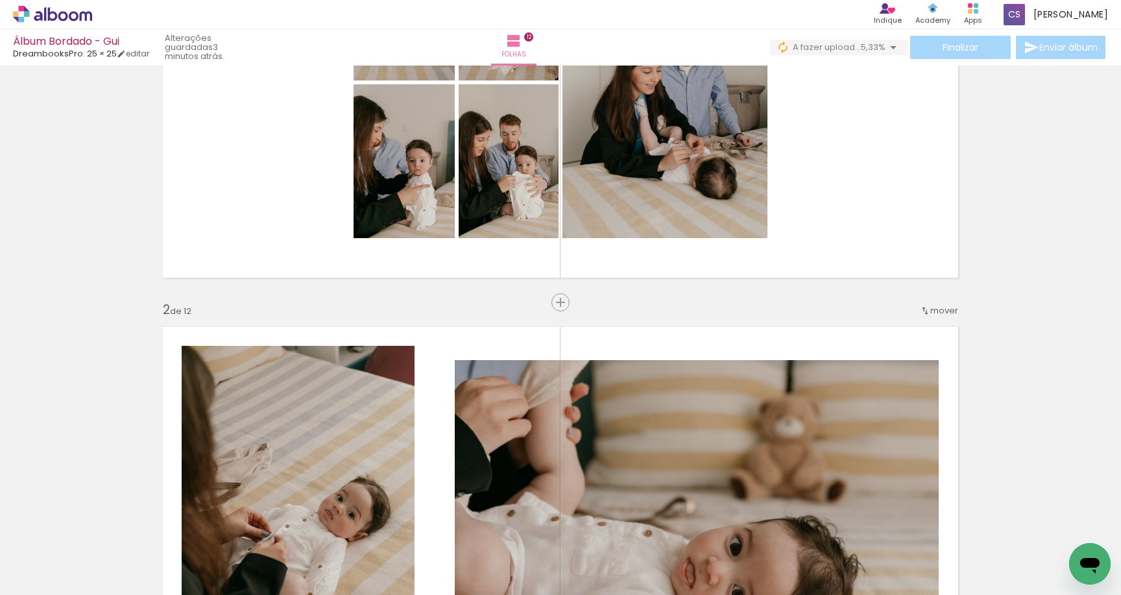
scroll to position [200, 0]
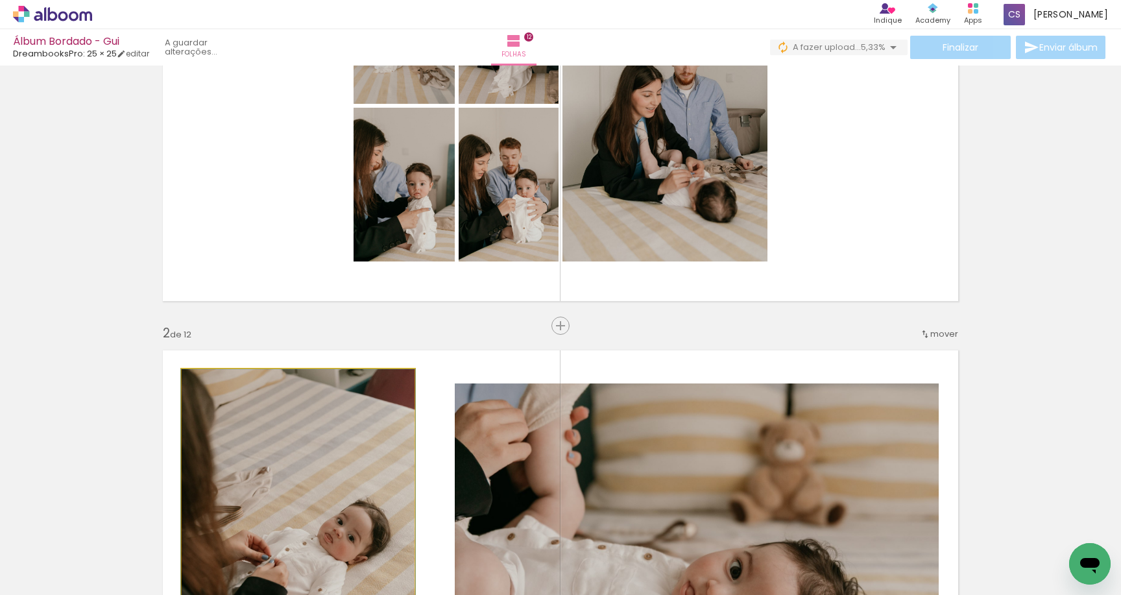
drag, startPoint x: 361, startPoint y: 446, endPoint x: 584, endPoint y: 180, distance: 346.7
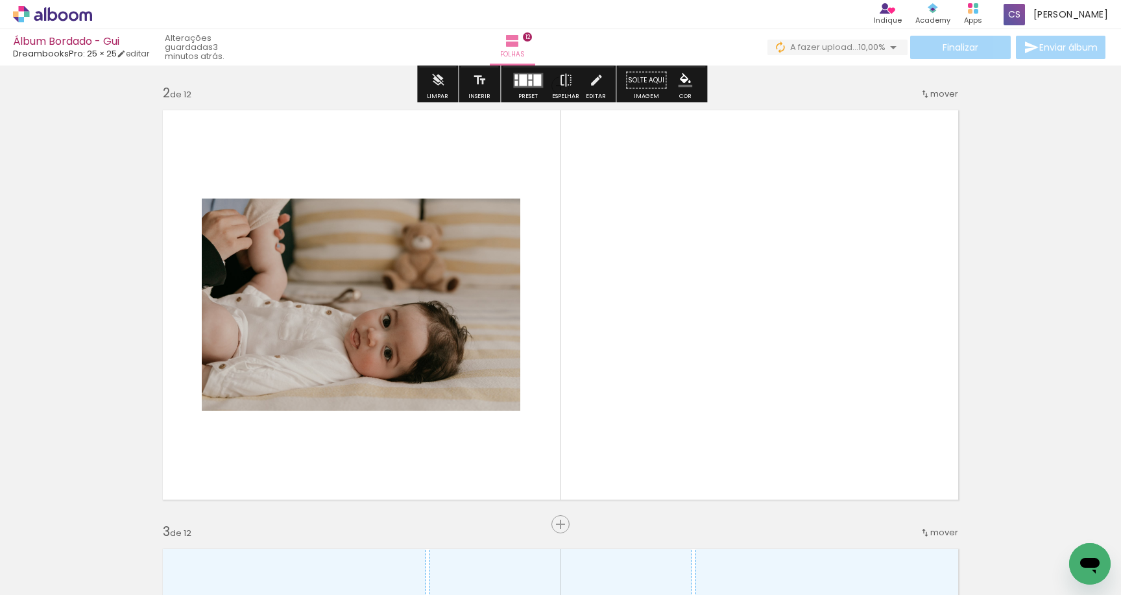
scroll to position [470, 0]
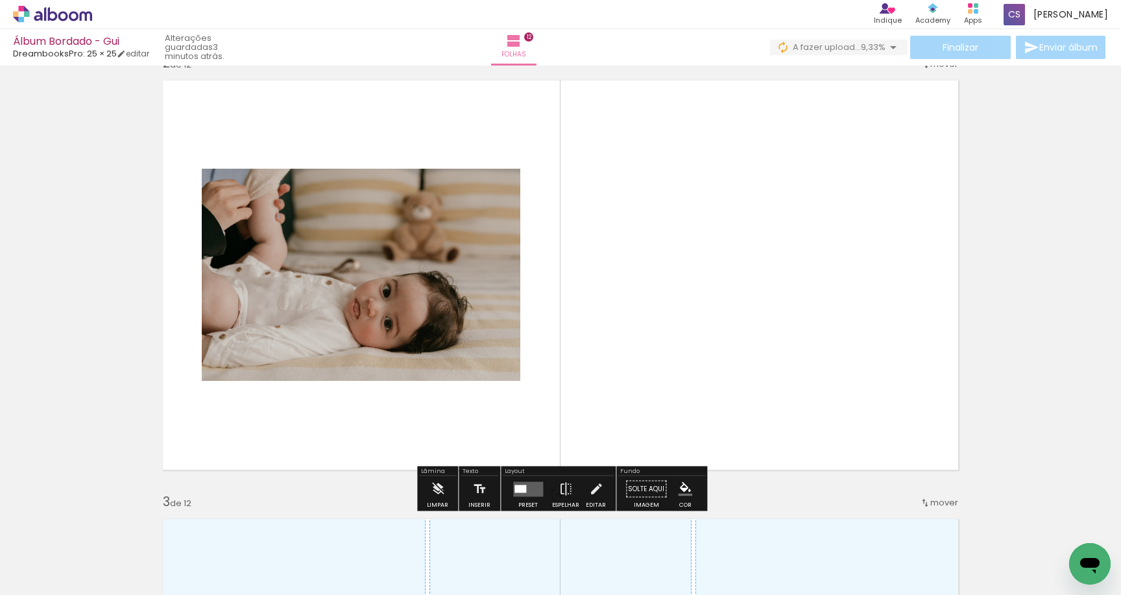
drag, startPoint x: 759, startPoint y: 559, endPoint x: 754, endPoint y: 385, distance: 173.9
click at [754, 385] on quentale-workspace at bounding box center [560, 297] width 1121 height 595
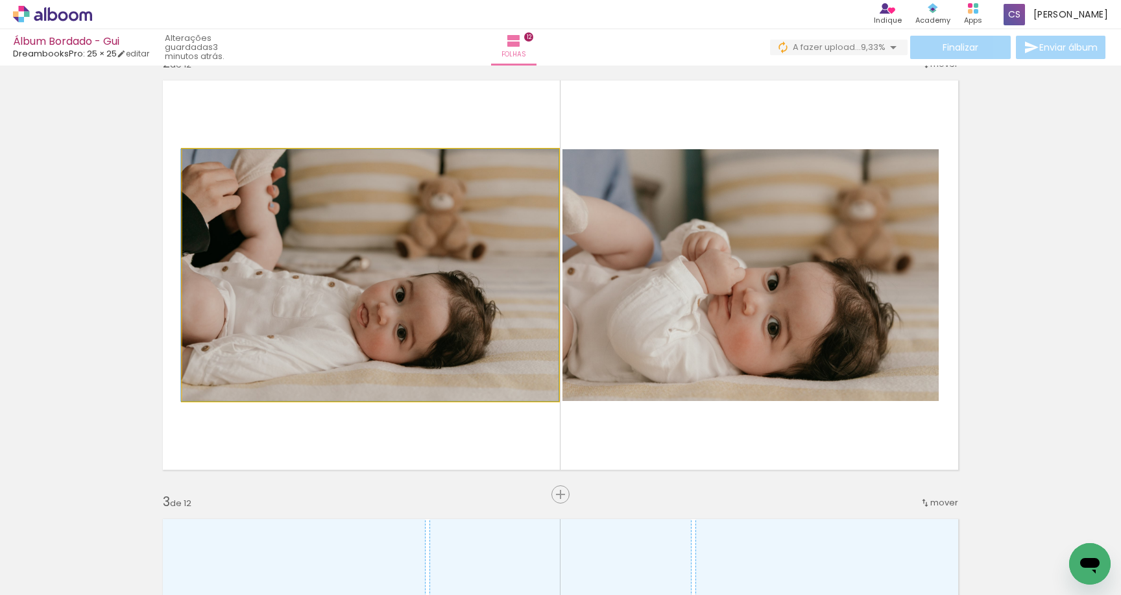
drag, startPoint x: 361, startPoint y: 293, endPoint x: 23, endPoint y: 294, distance: 338.0
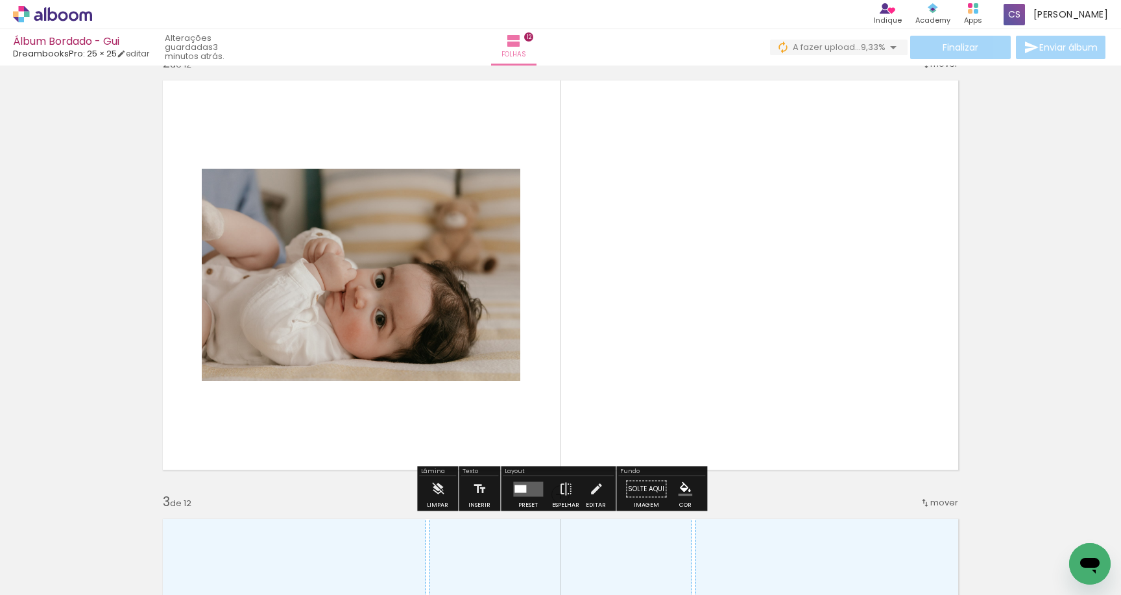
click at [524, 489] on quentale-layouter at bounding box center [528, 488] width 30 height 15
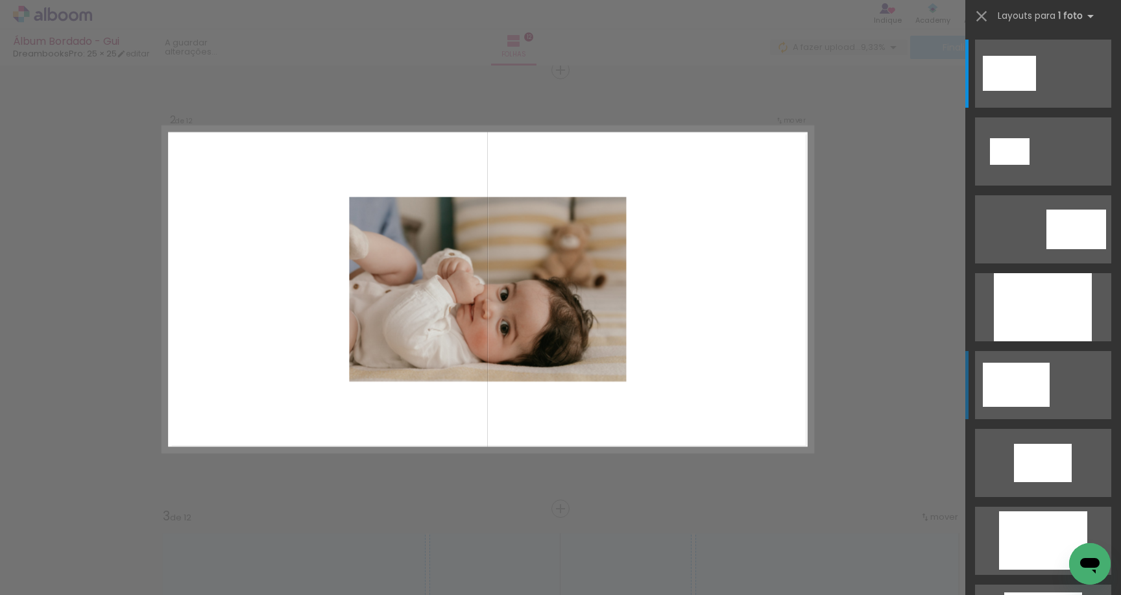
scroll to position [455, 0]
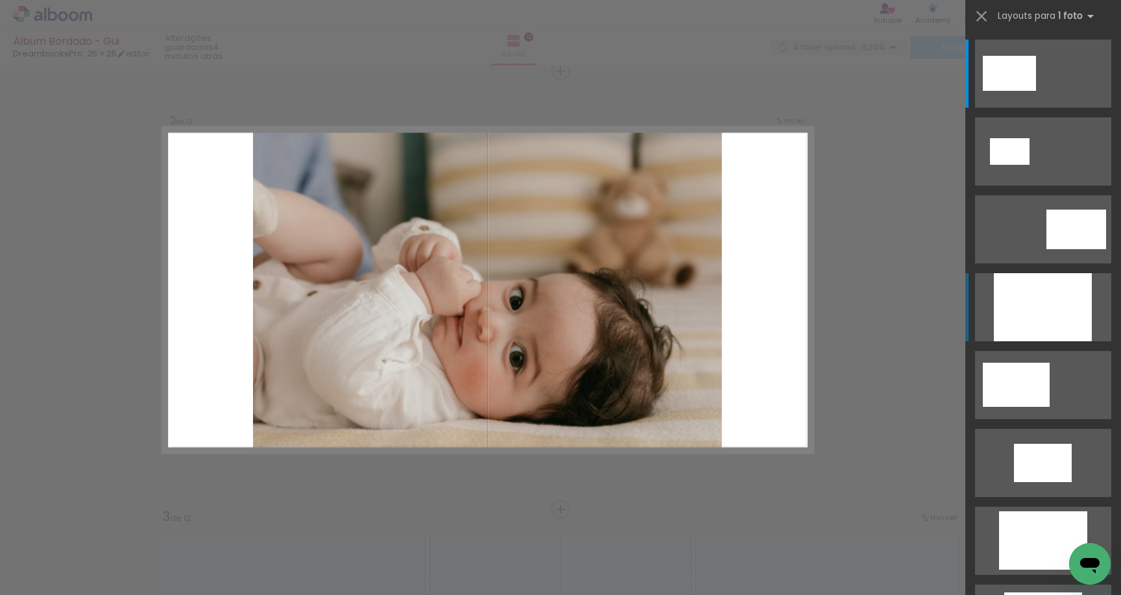
click at [1055, 311] on div at bounding box center [1043, 307] width 98 height 68
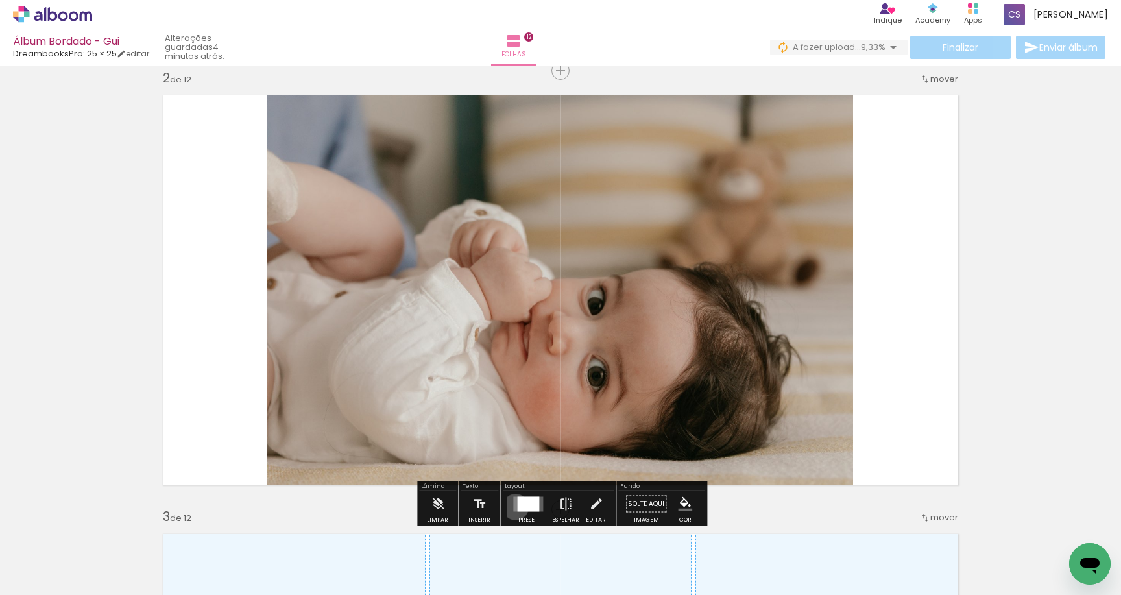
click at [513, 507] on quentale-layouter at bounding box center [528, 503] width 30 height 15
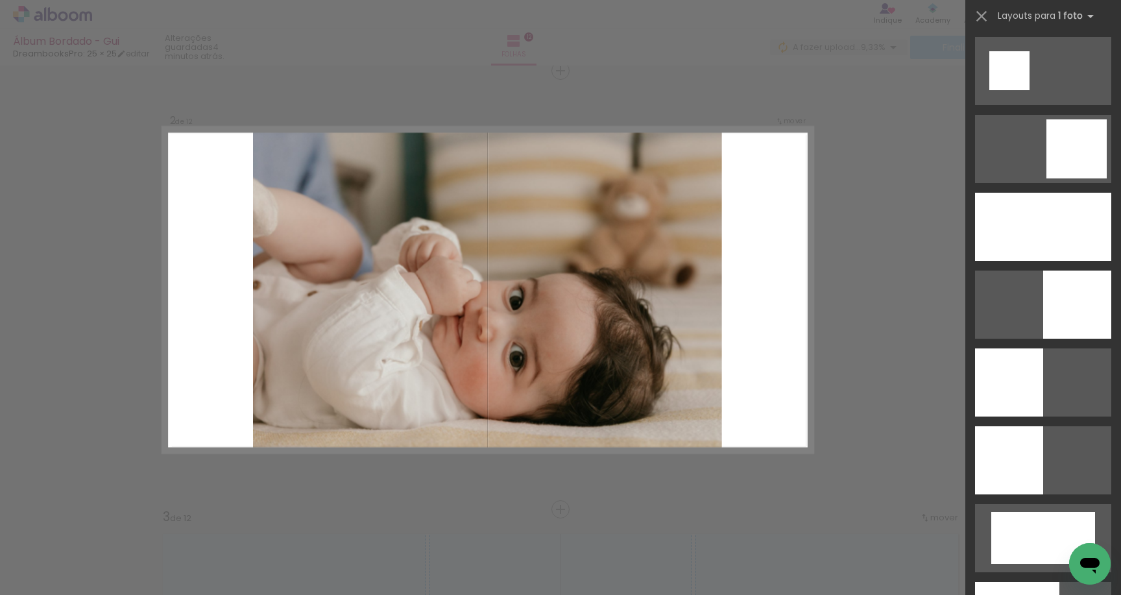
scroll to position [1697, 0]
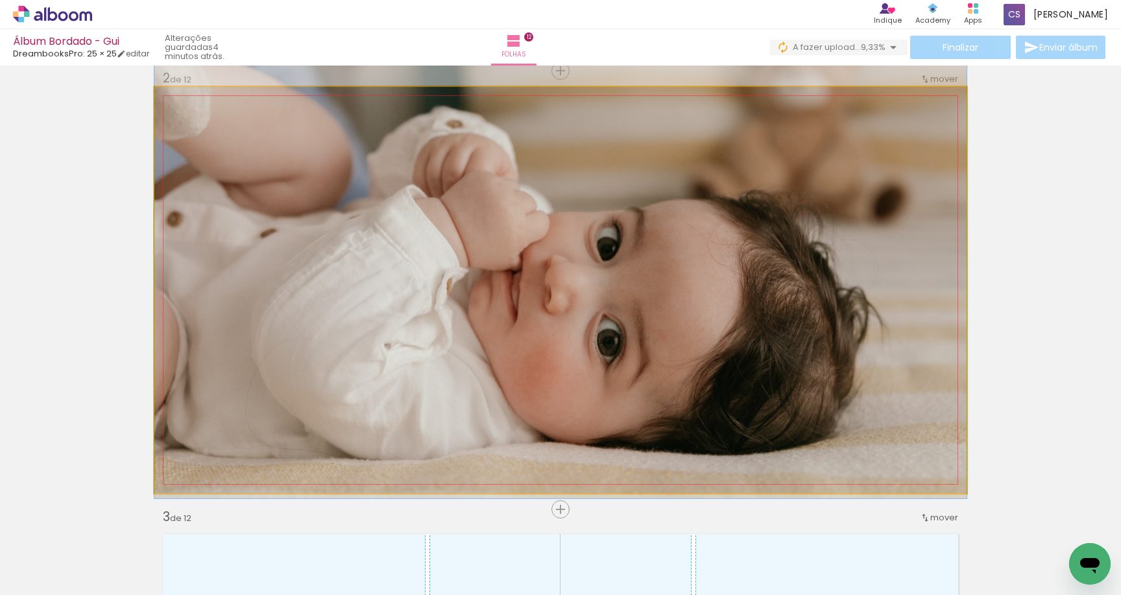
drag, startPoint x: 845, startPoint y: 345, endPoint x: 856, endPoint y: 282, distance: 63.3
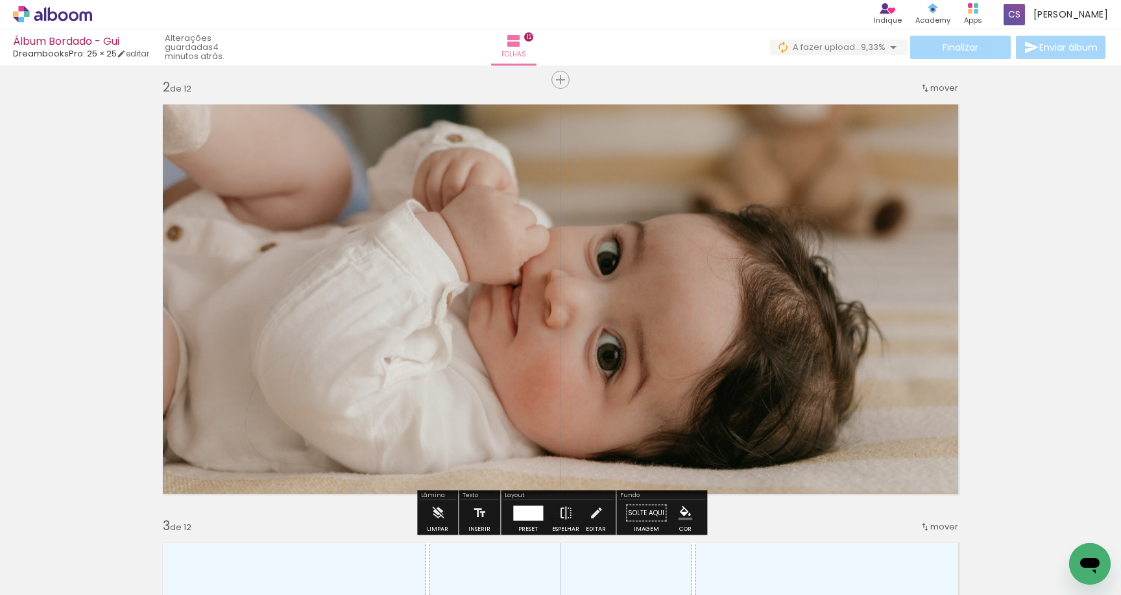
scroll to position [472, 0]
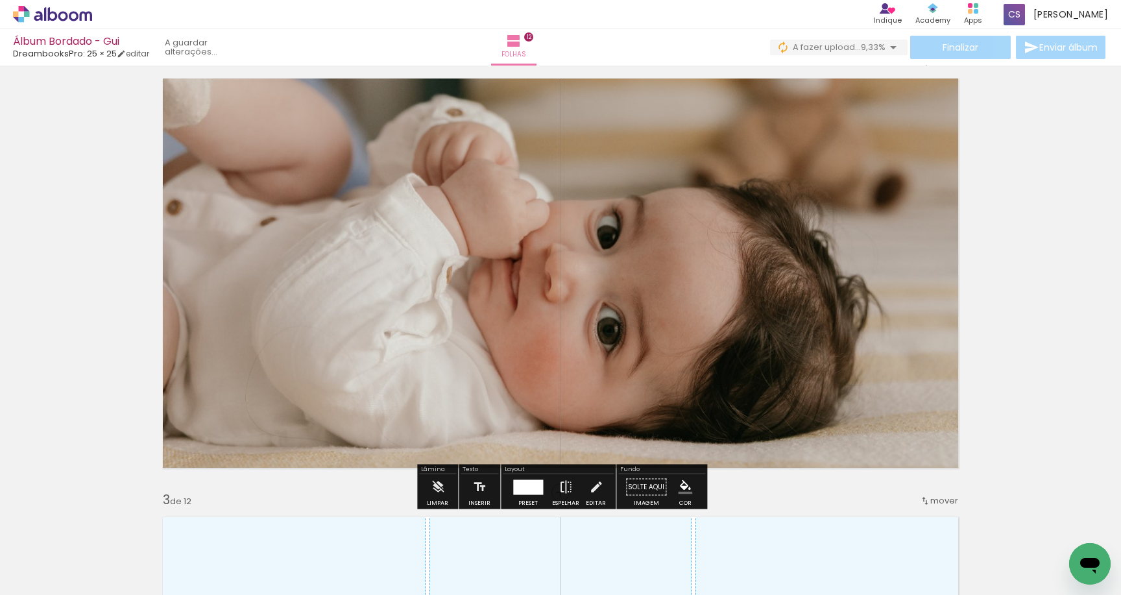
drag, startPoint x: 707, startPoint y: 544, endPoint x: 706, endPoint y: 407, distance: 137.5
click at [706, 407] on quentale-workspace at bounding box center [560, 297] width 1121 height 595
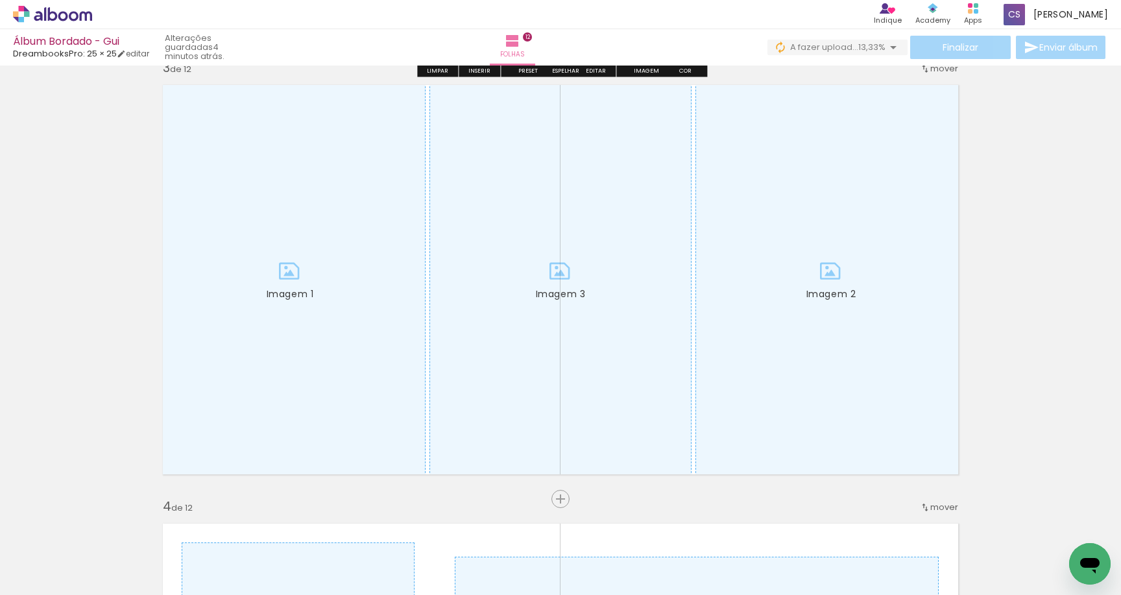
scroll to position [913, 0]
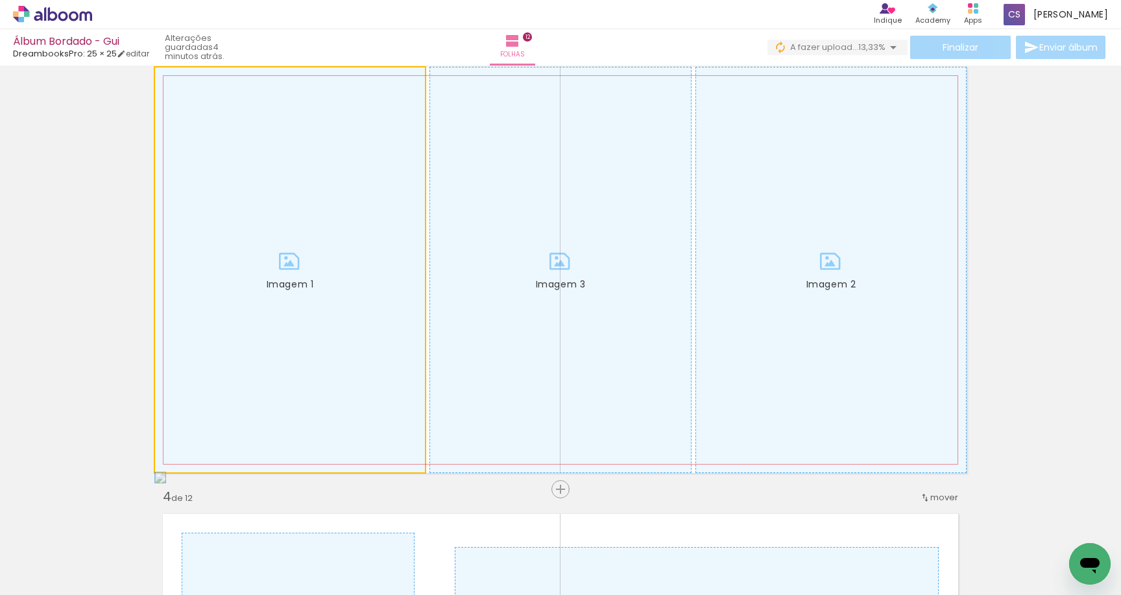
drag, startPoint x: 235, startPoint y: 316, endPoint x: 88, endPoint y: 316, distance: 147.3
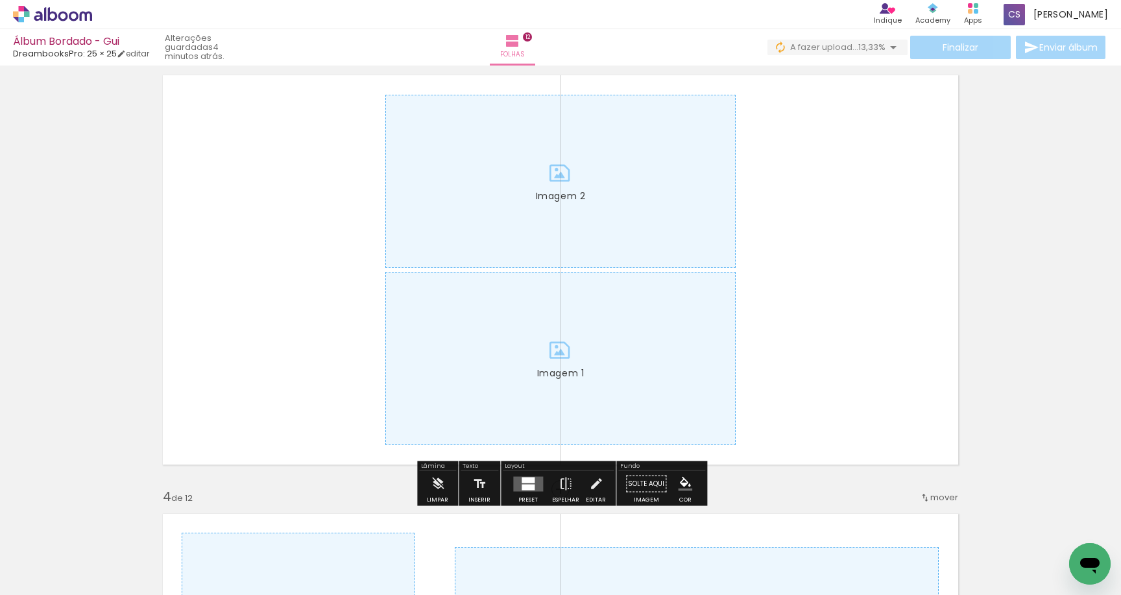
click at [276, 317] on quentale-layouter "Imagem 1 Imagem 2" at bounding box center [560, 270] width 812 height 406
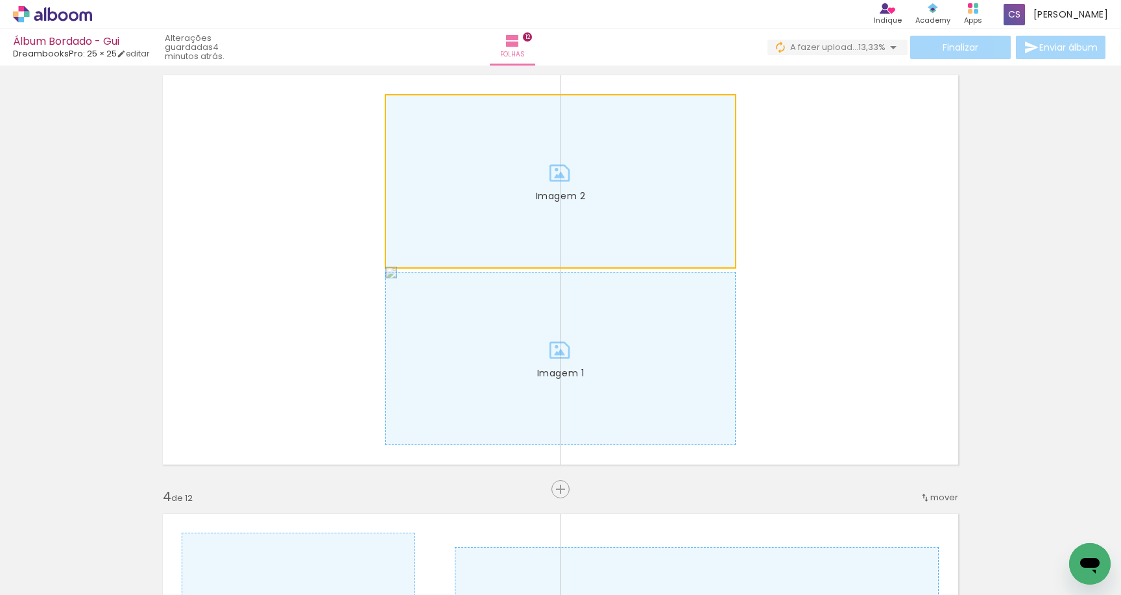
drag, startPoint x: 402, startPoint y: 243, endPoint x: 0, endPoint y: 263, distance: 402.1
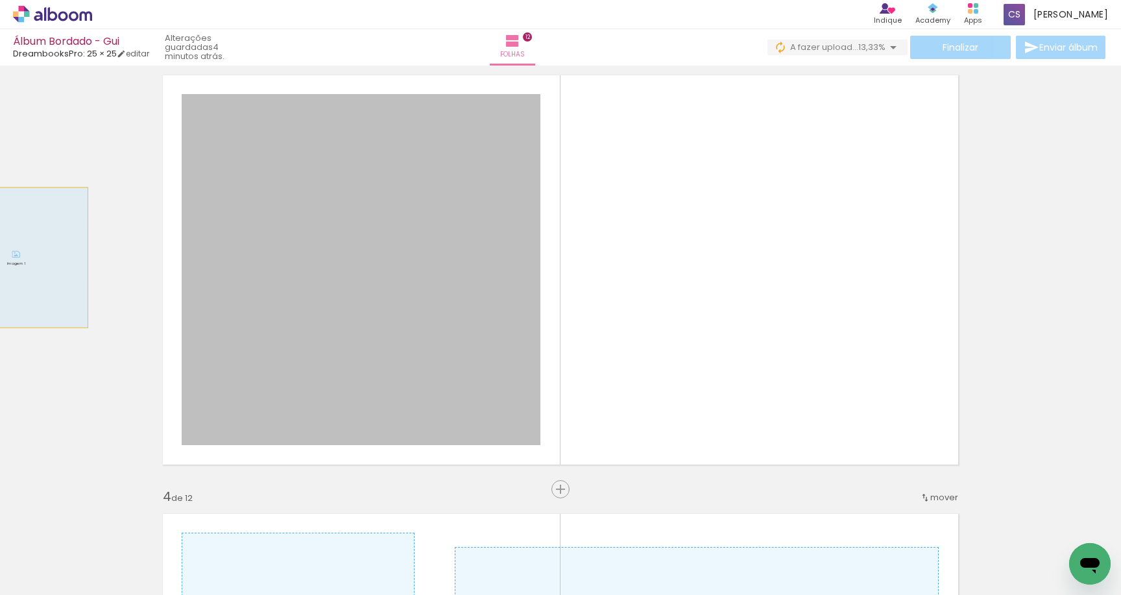
drag, startPoint x: 387, startPoint y: 258, endPoint x: 10, endPoint y: 258, distance: 376.3
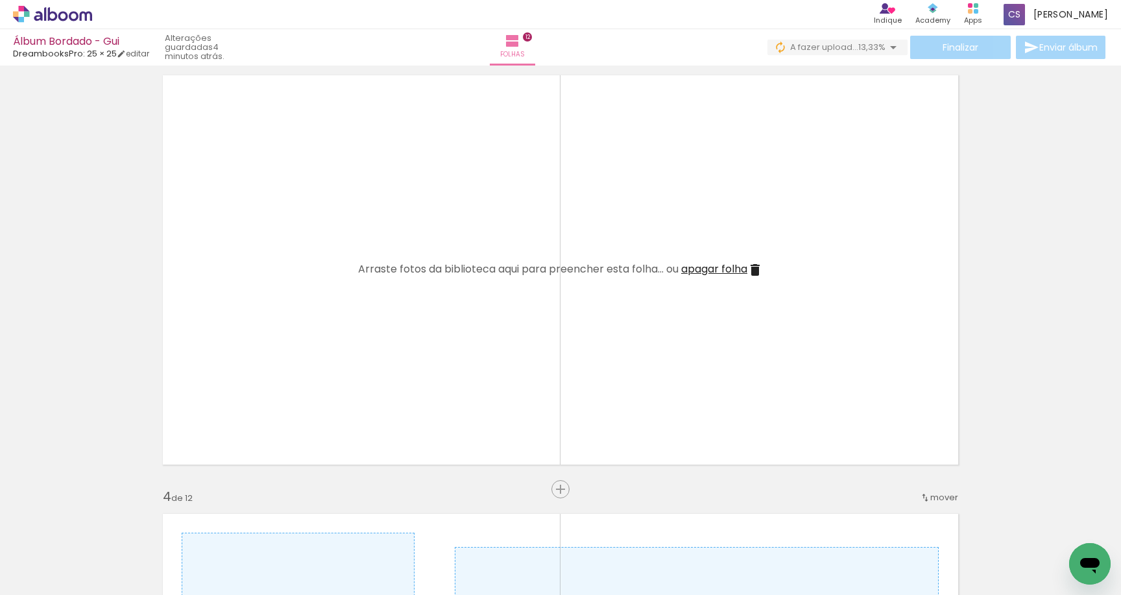
scroll to position [0, 885]
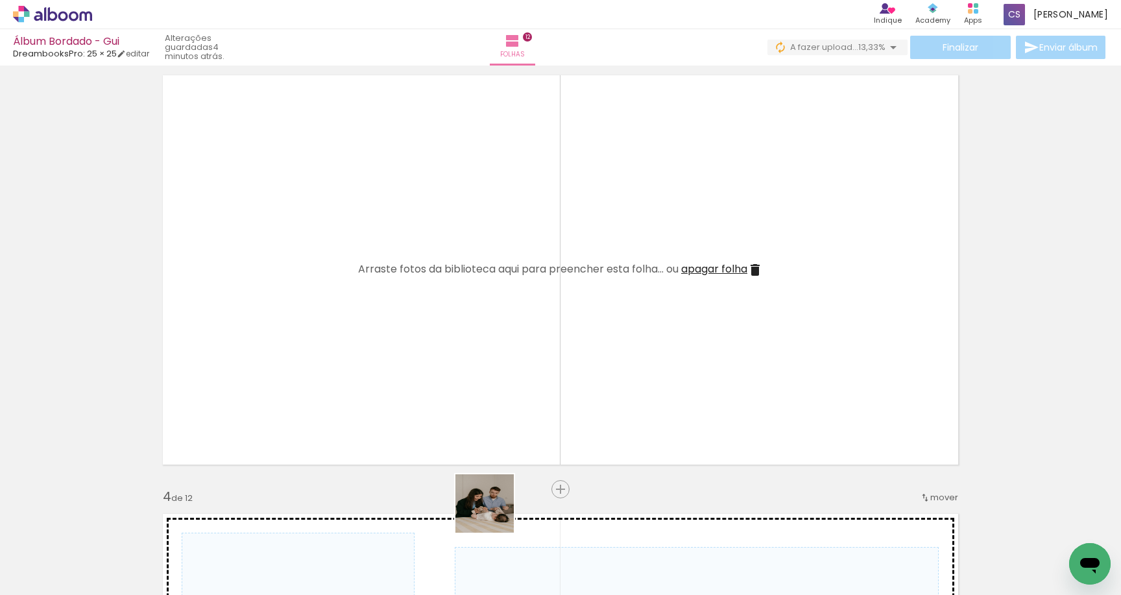
drag, startPoint x: 494, startPoint y: 542, endPoint x: 494, endPoint y: 412, distance: 129.8
click at [494, 412] on quentale-workspace at bounding box center [560, 297] width 1121 height 595
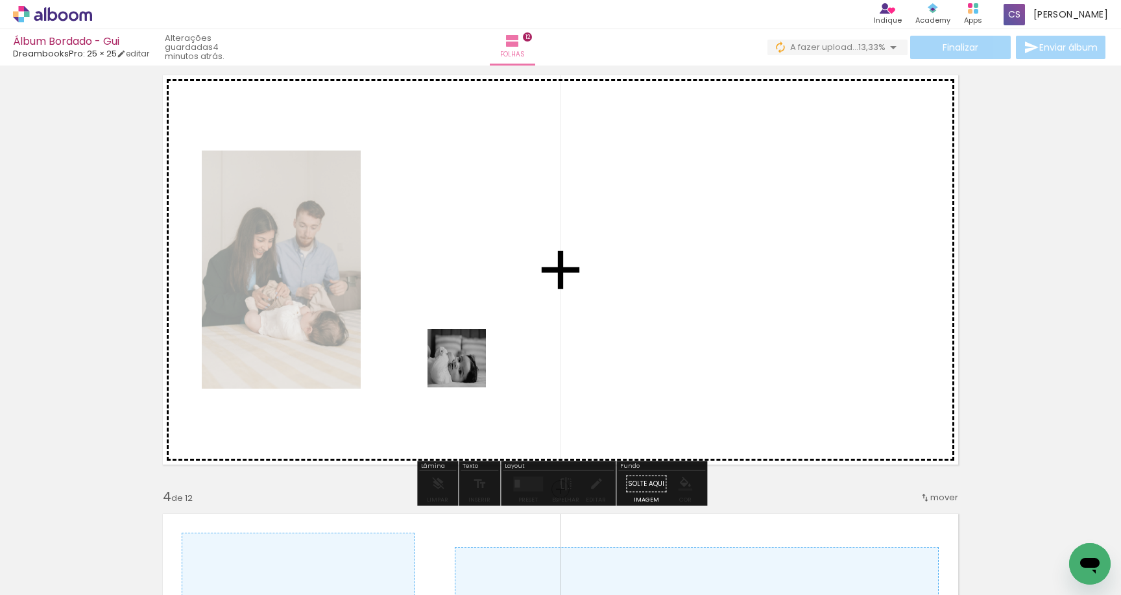
drag, startPoint x: 433, startPoint y: 492, endPoint x: 472, endPoint y: 341, distance: 156.9
click at [472, 341] on quentale-workspace at bounding box center [560, 297] width 1121 height 595
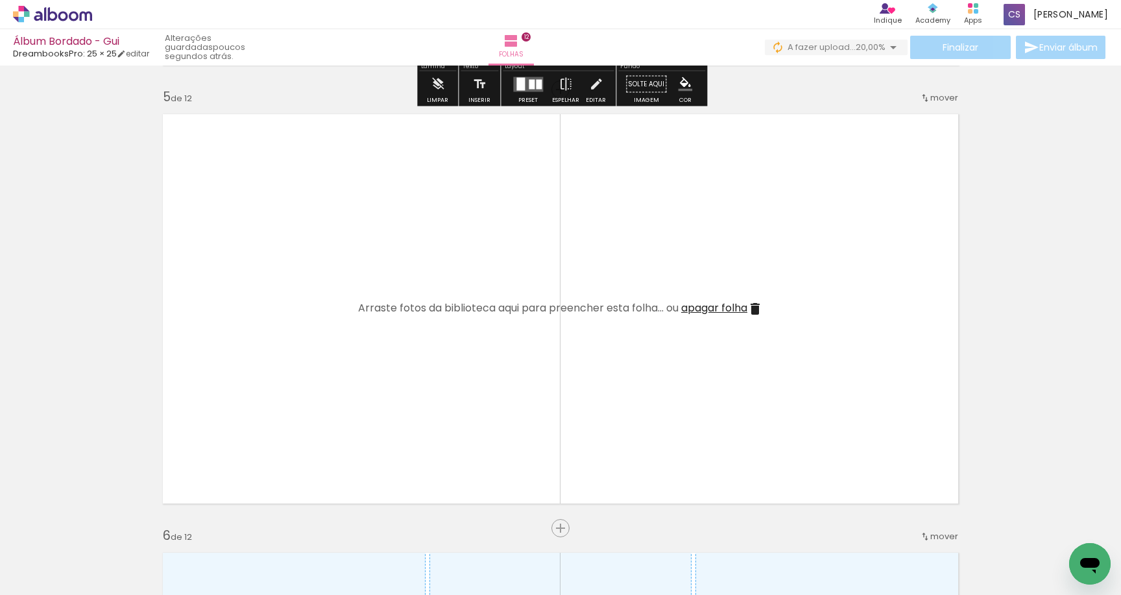
scroll to position [1802, 0]
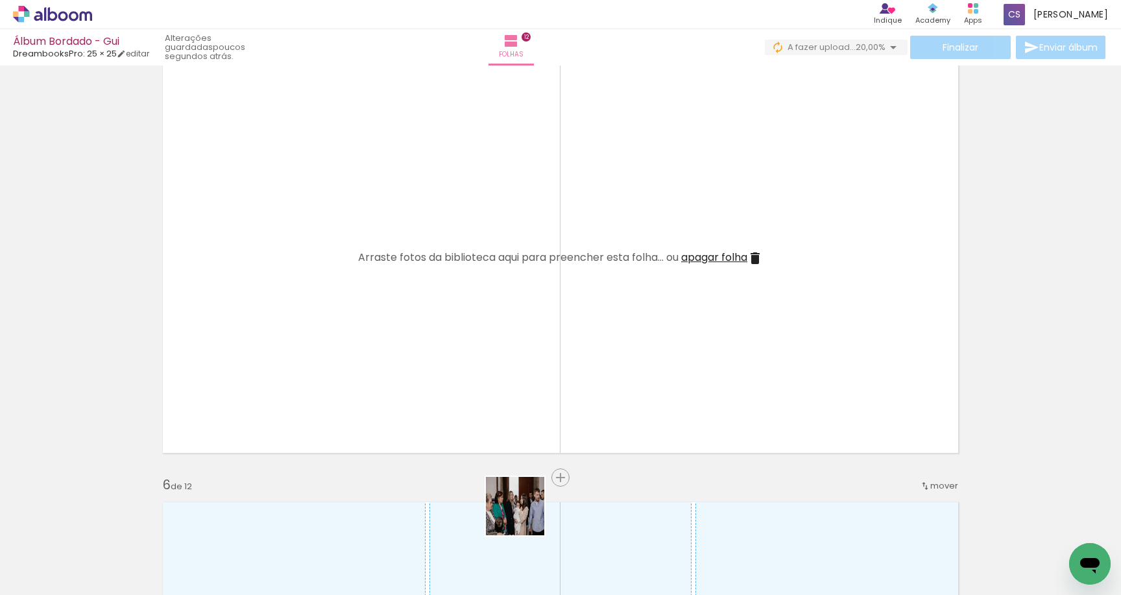
drag, startPoint x: 525, startPoint y: 516, endPoint x: 525, endPoint y: 371, distance: 144.7
click at [525, 380] on quentale-workspace at bounding box center [560, 297] width 1121 height 595
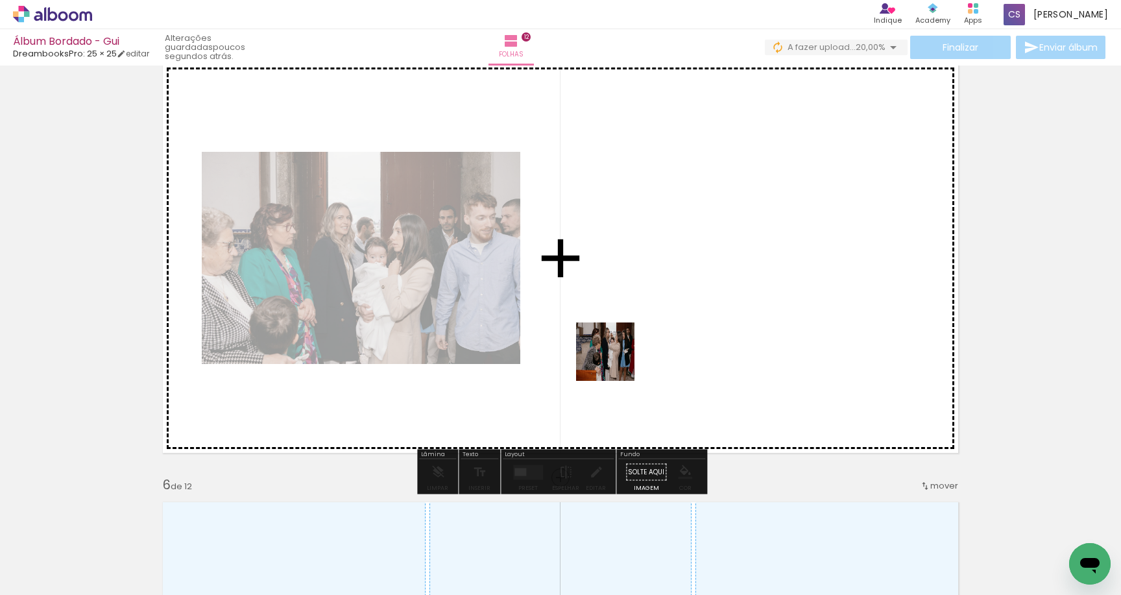
drag, startPoint x: 596, startPoint y: 548, endPoint x: 615, endPoint y: 354, distance: 195.0
click at [615, 354] on quentale-workspace at bounding box center [560, 297] width 1121 height 595
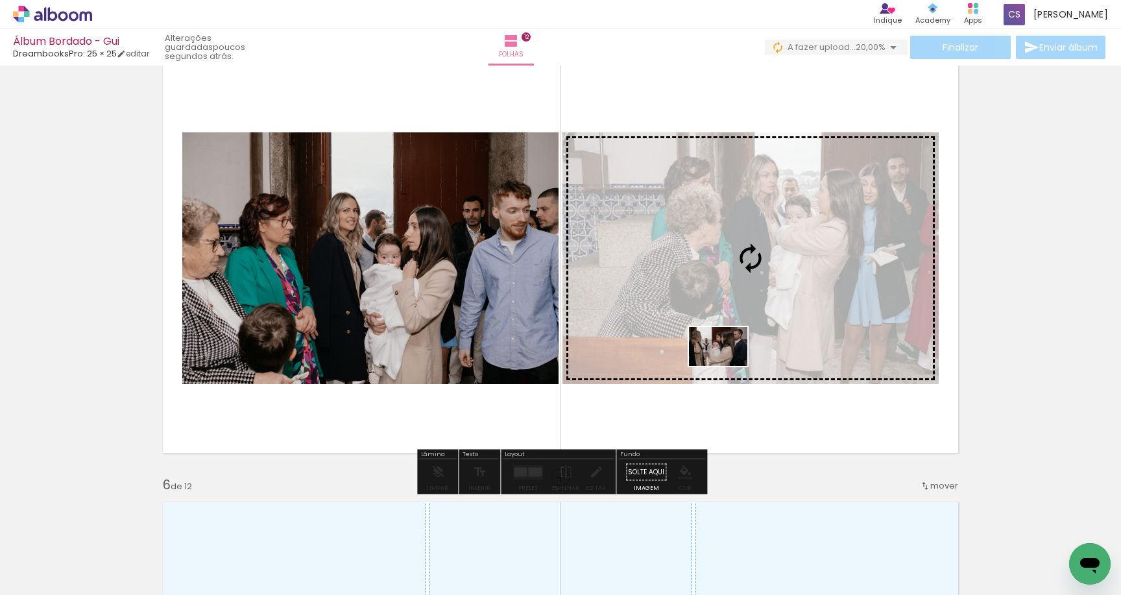
drag, startPoint x: 664, startPoint y: 547, endPoint x: 728, endPoint y: 366, distance: 192.1
click at [728, 366] on quentale-workspace at bounding box center [560, 297] width 1121 height 595
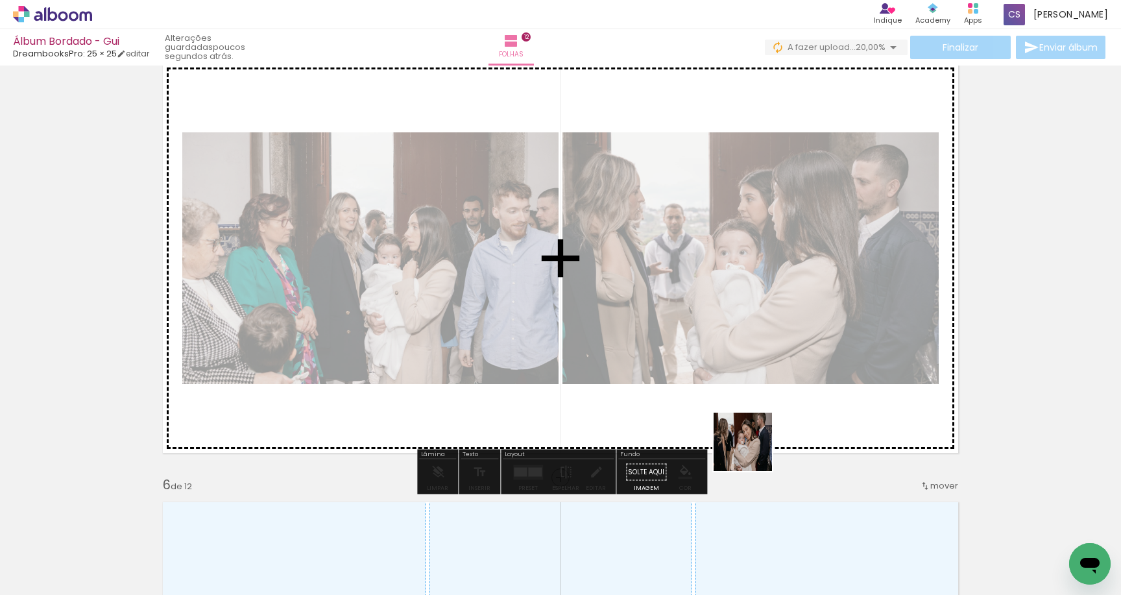
drag, startPoint x: 753, startPoint y: 551, endPoint x: 756, endPoint y: 345, distance: 205.7
click at [756, 345] on quentale-workspace at bounding box center [560, 297] width 1121 height 595
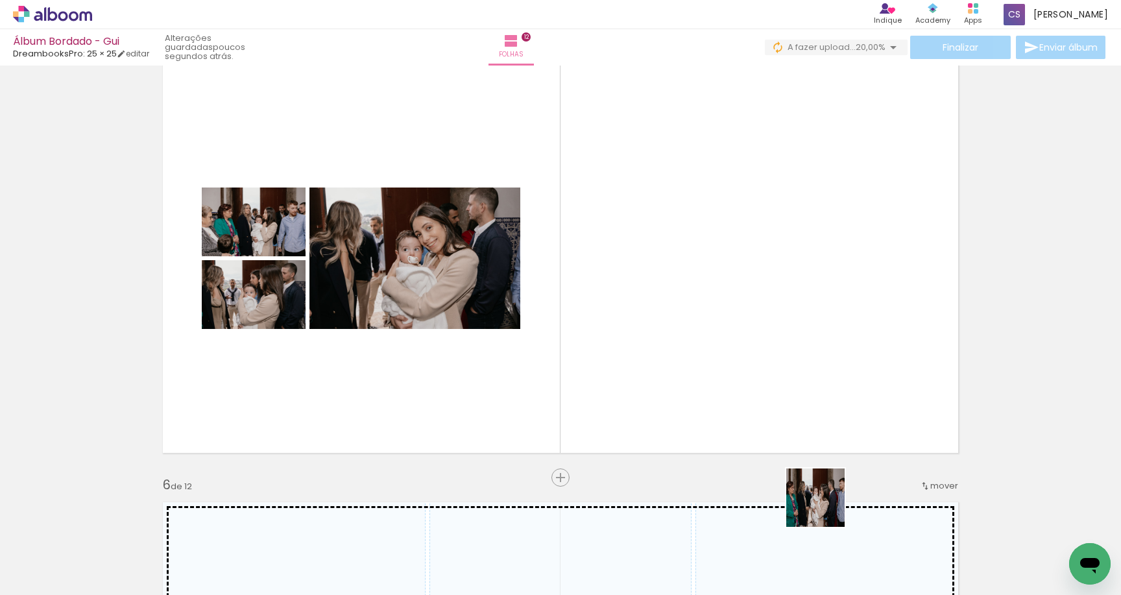
drag, startPoint x: 828, startPoint y: 561, endPoint x: 824, endPoint y: 373, distance: 188.2
click at [824, 373] on quentale-workspace at bounding box center [560, 297] width 1121 height 595
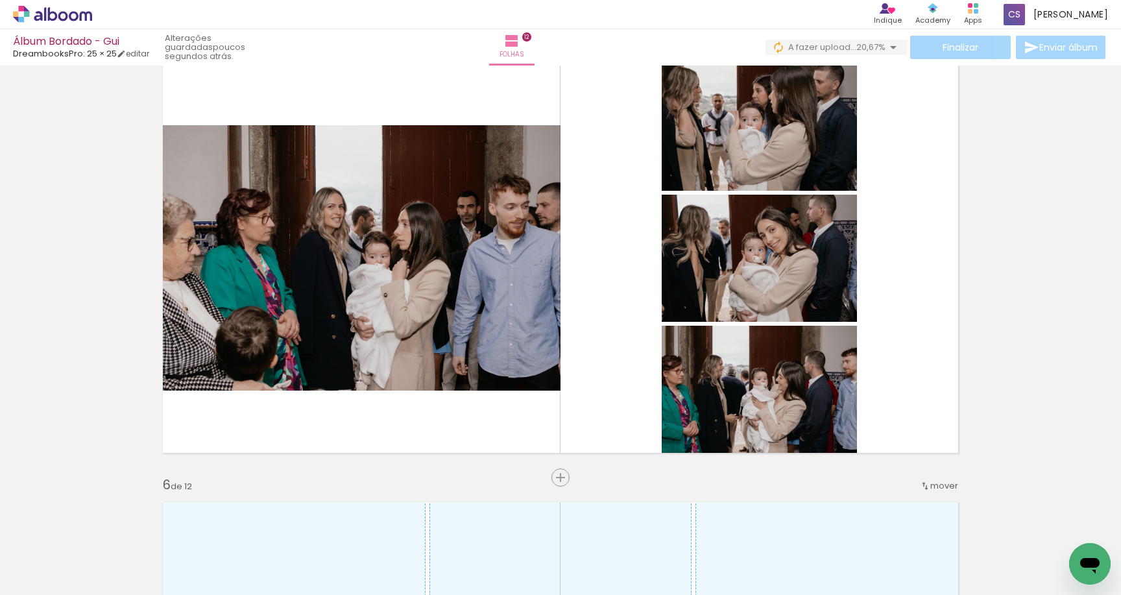
scroll to position [0, 1571]
drag, startPoint x: 825, startPoint y: 553, endPoint x: 876, endPoint y: 442, distance: 122.2
click at [876, 442] on quentale-workspace at bounding box center [560, 297] width 1121 height 595
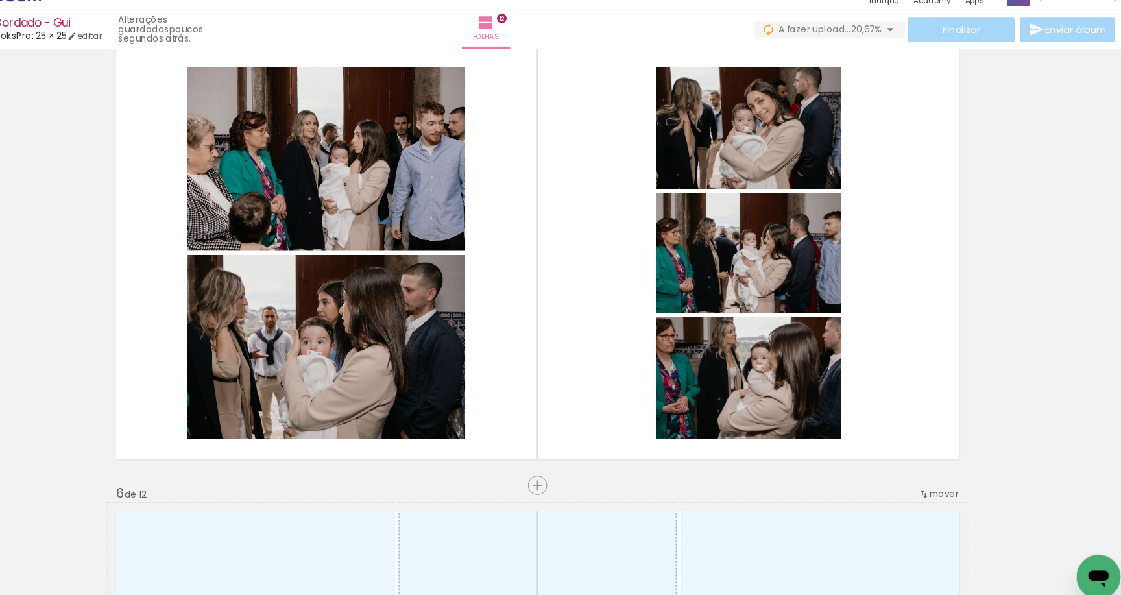
scroll to position [0, 1794]
drag, startPoint x: 616, startPoint y: 540, endPoint x: 610, endPoint y: 409, distance: 130.6
click at [610, 409] on quentale-workspace at bounding box center [560, 297] width 1121 height 595
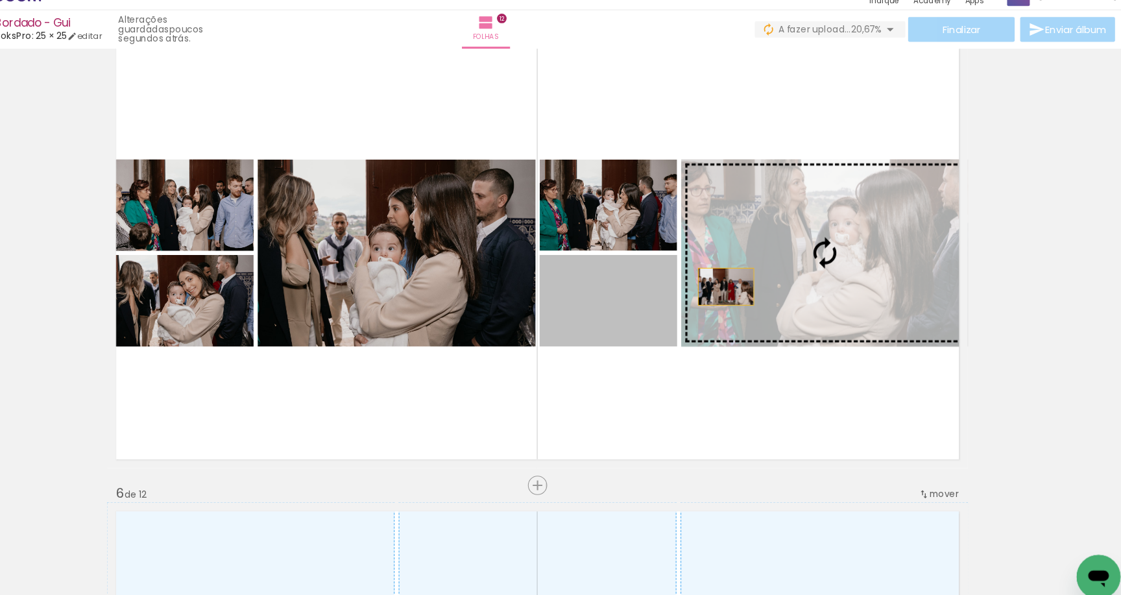
drag, startPoint x: 623, startPoint y: 293, endPoint x: 685, endPoint y: 271, distance: 66.1
click at [0, 0] on slot at bounding box center [0, 0] width 0 height 0
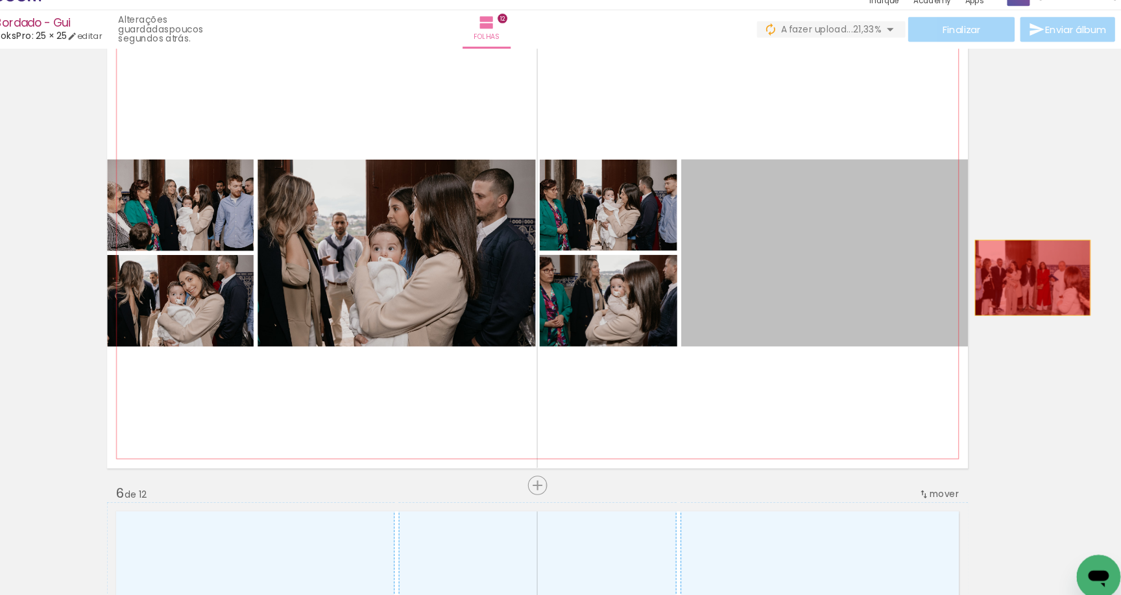
drag, startPoint x: 816, startPoint y: 262, endPoint x: 973, endPoint y: 260, distance: 156.4
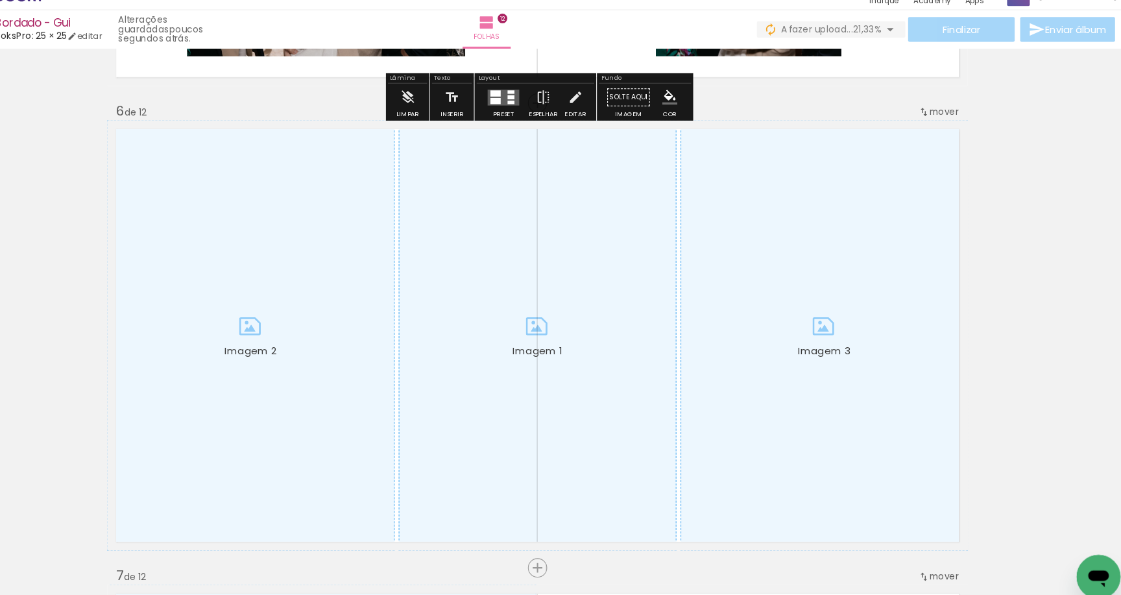
scroll to position [2170, 0]
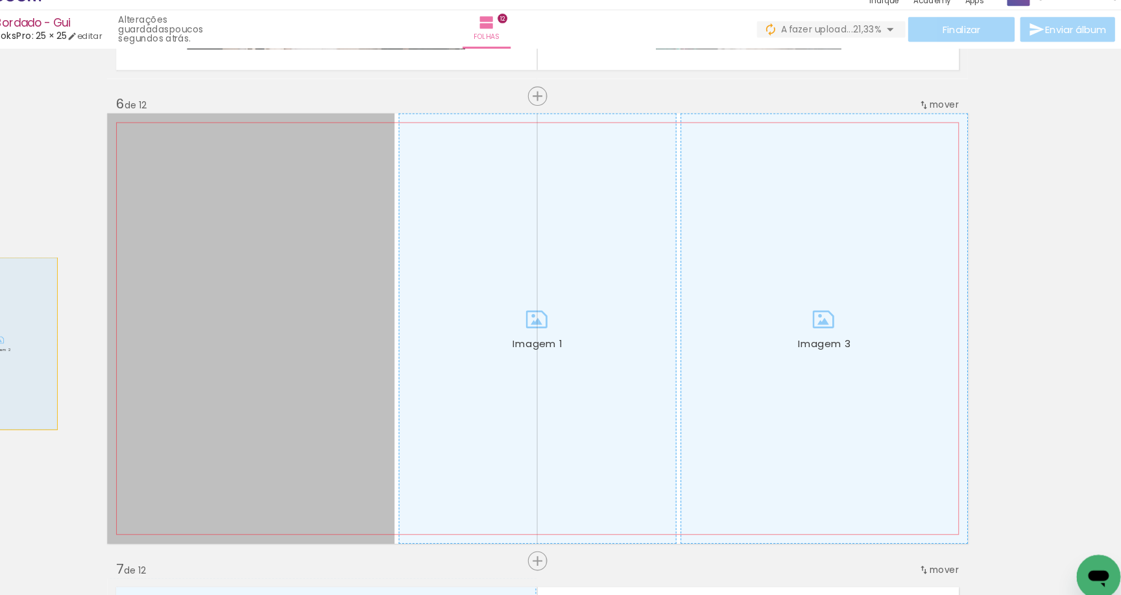
drag, startPoint x: 320, startPoint y: 311, endPoint x: 0, endPoint y: 327, distance: 320.2
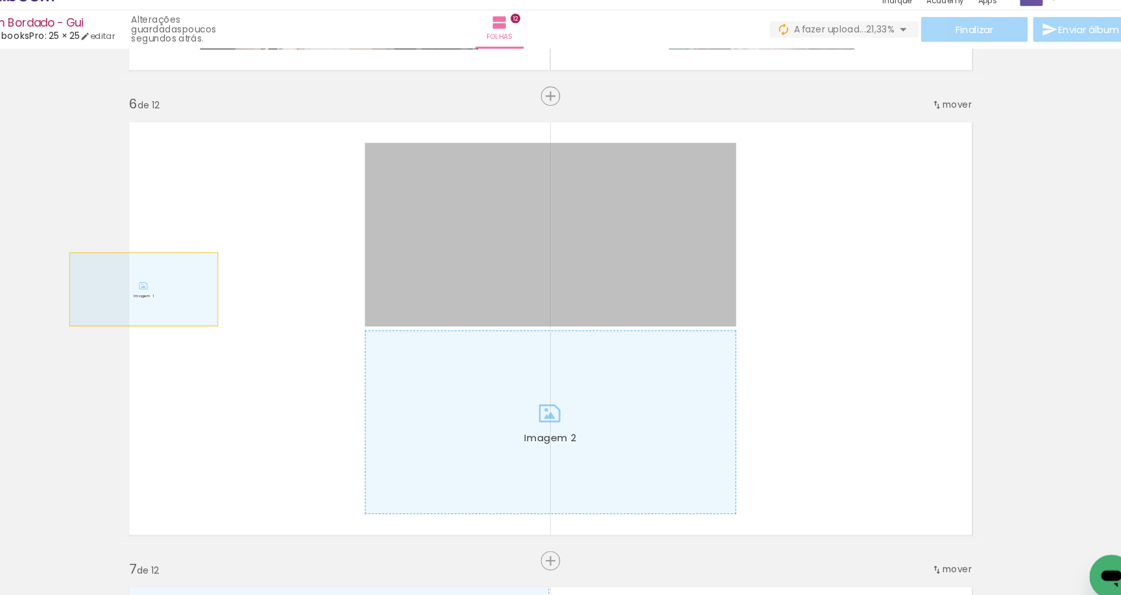
drag, startPoint x: 397, startPoint y: 273, endPoint x: 0, endPoint y: 273, distance: 397.1
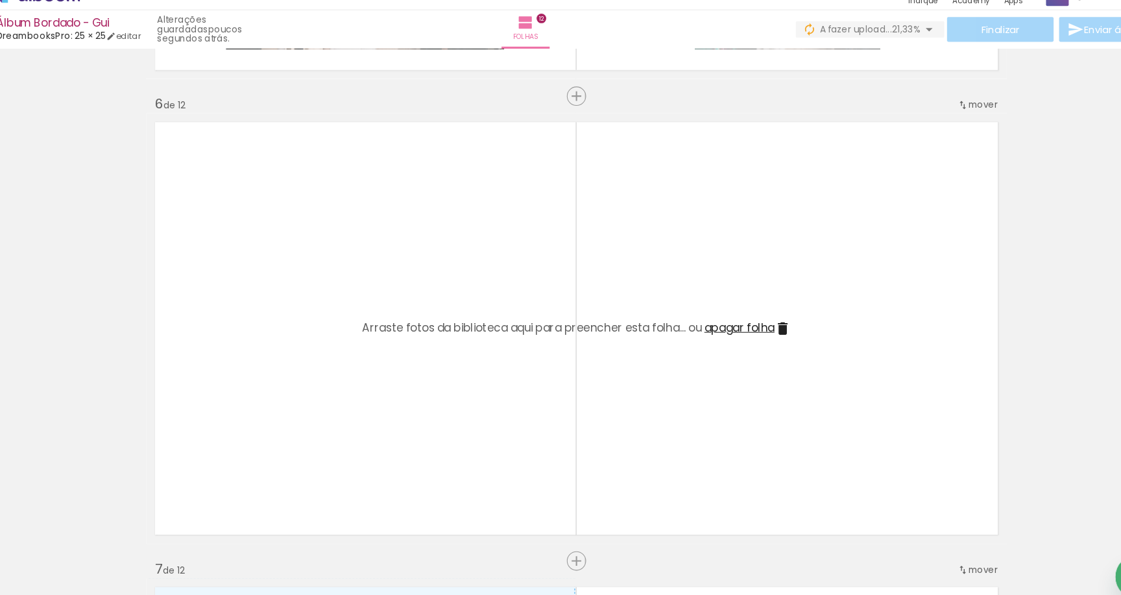
scroll to position [0, 2031]
drag, startPoint x: 501, startPoint y: 493, endPoint x: 501, endPoint y: 441, distance: 52.6
click at [501, 441] on quentale-workspace at bounding box center [560, 297] width 1121 height 595
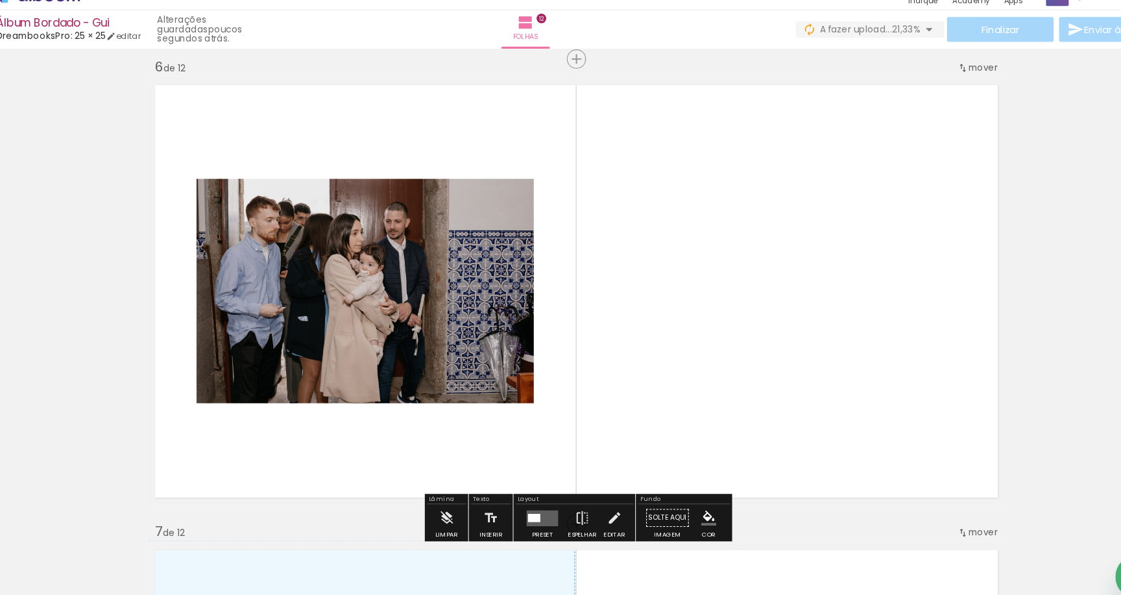
scroll to position [2215, 0]
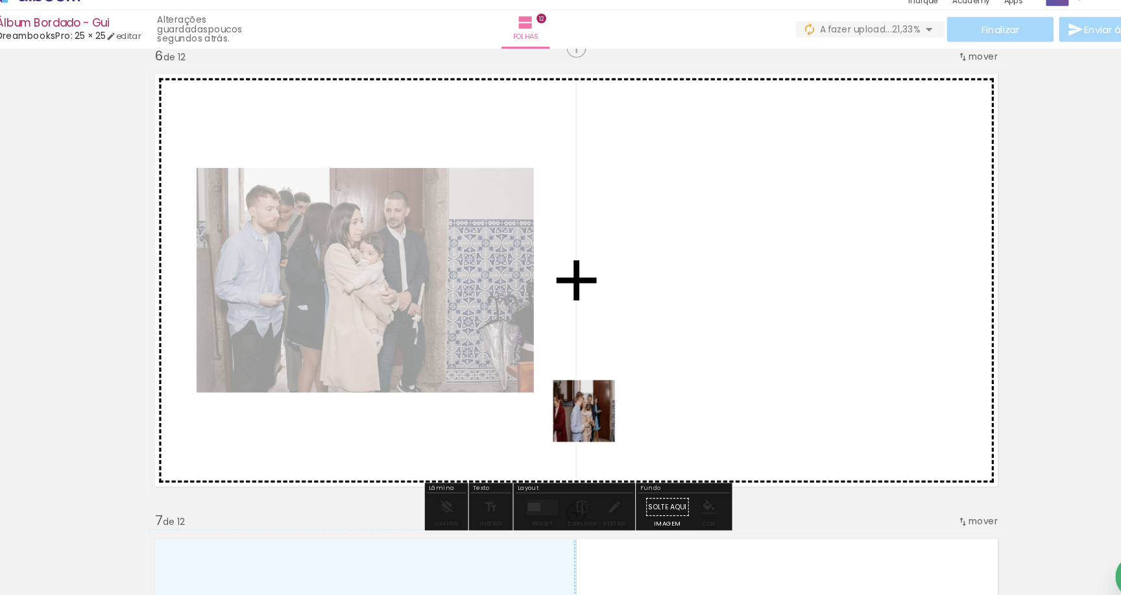
drag, startPoint x: 568, startPoint y: 524, endPoint x: 588, endPoint y: 365, distance: 159.5
click at [588, 365] on quentale-workspace at bounding box center [560, 297] width 1121 height 595
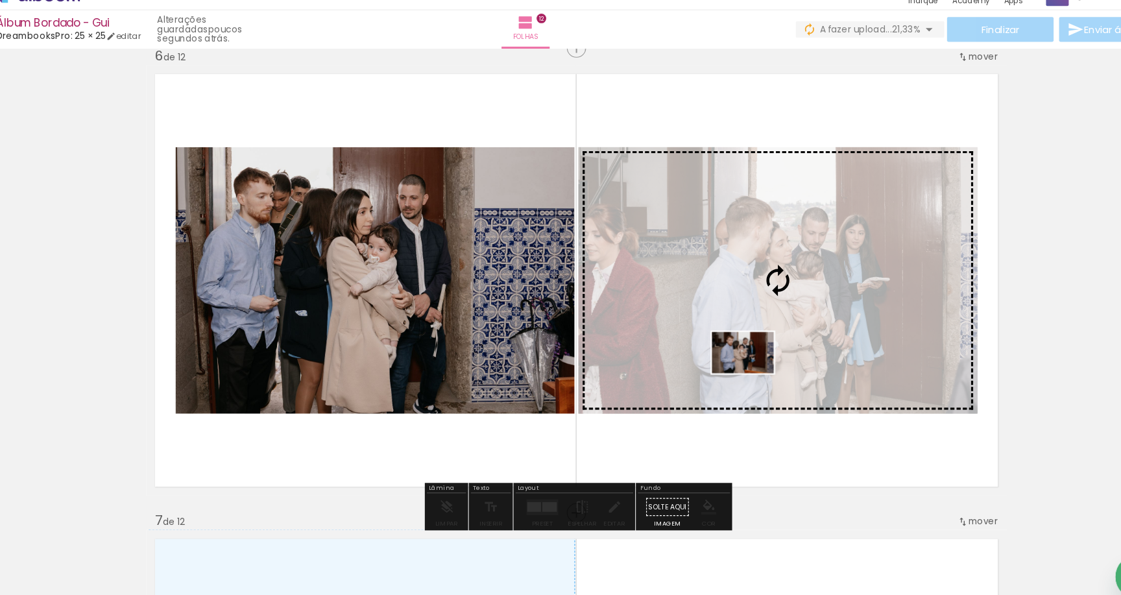
drag, startPoint x: 633, startPoint y: 530, endPoint x: 727, endPoint y: 372, distance: 184.1
click at [727, 372] on quentale-workspace at bounding box center [560, 297] width 1121 height 595
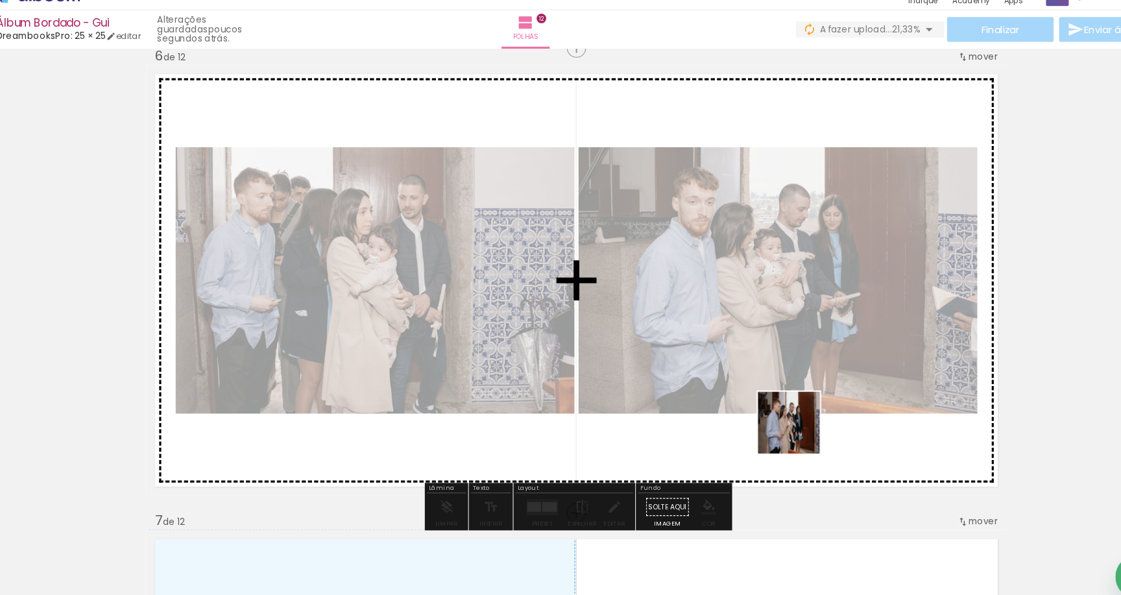
drag, startPoint x: 714, startPoint y: 529, endPoint x: 771, endPoint y: 426, distance: 118.8
click at [771, 426] on quentale-workspace at bounding box center [560, 297] width 1121 height 595
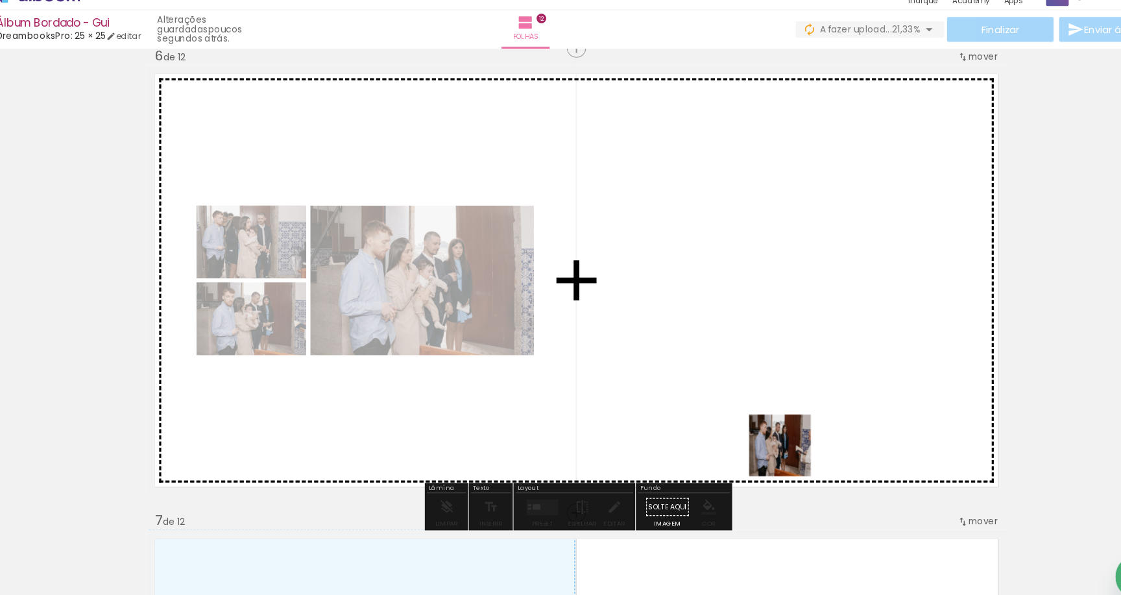
drag, startPoint x: 764, startPoint y: 519, endPoint x: 762, endPoint y: 358, distance: 160.9
click at [762, 358] on quentale-workspace at bounding box center [560, 297] width 1121 height 595
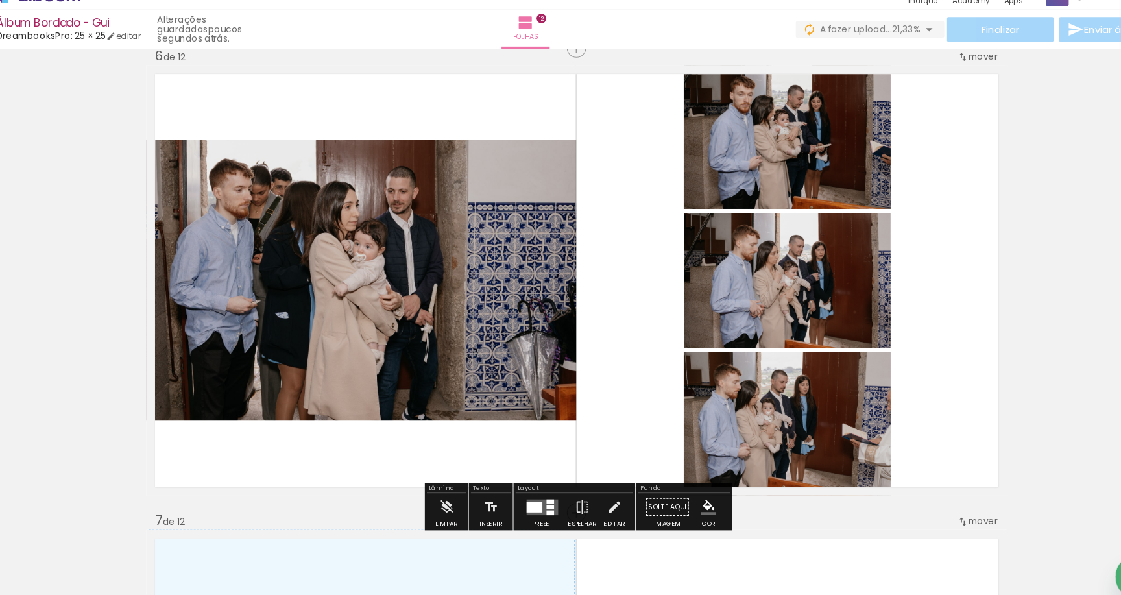
drag, startPoint x: 854, startPoint y: 520, endPoint x: 855, endPoint y: 396, distance: 124.6
click at [855, 396] on quentale-workspace at bounding box center [560, 297] width 1121 height 595
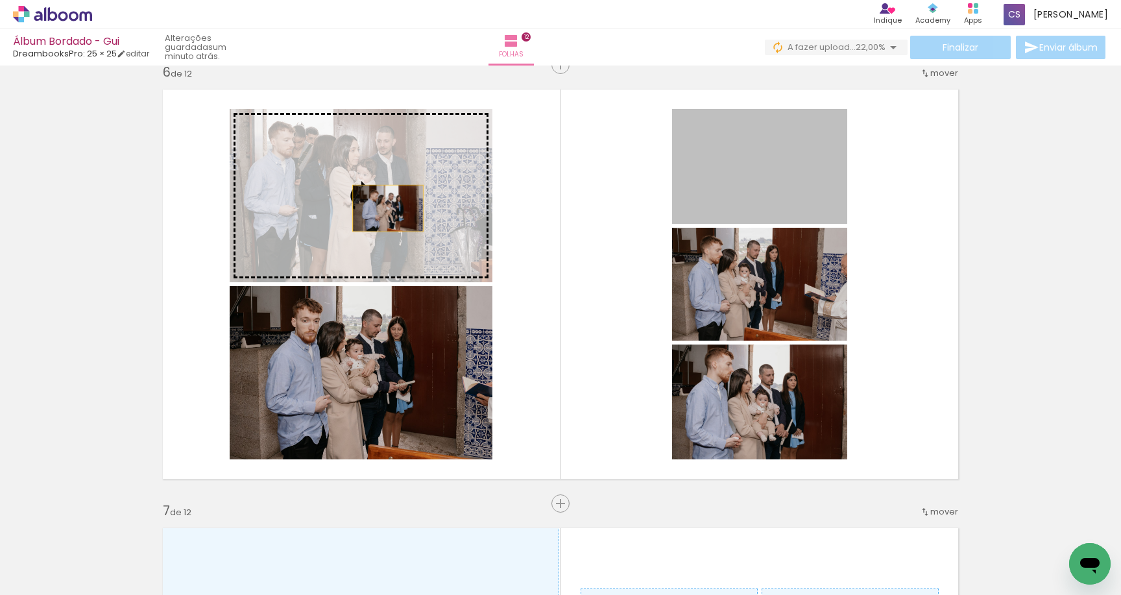
drag, startPoint x: 756, startPoint y: 199, endPoint x: 385, endPoint y: 208, distance: 371.2
click at [0, 0] on slot at bounding box center [0, 0] width 0 height 0
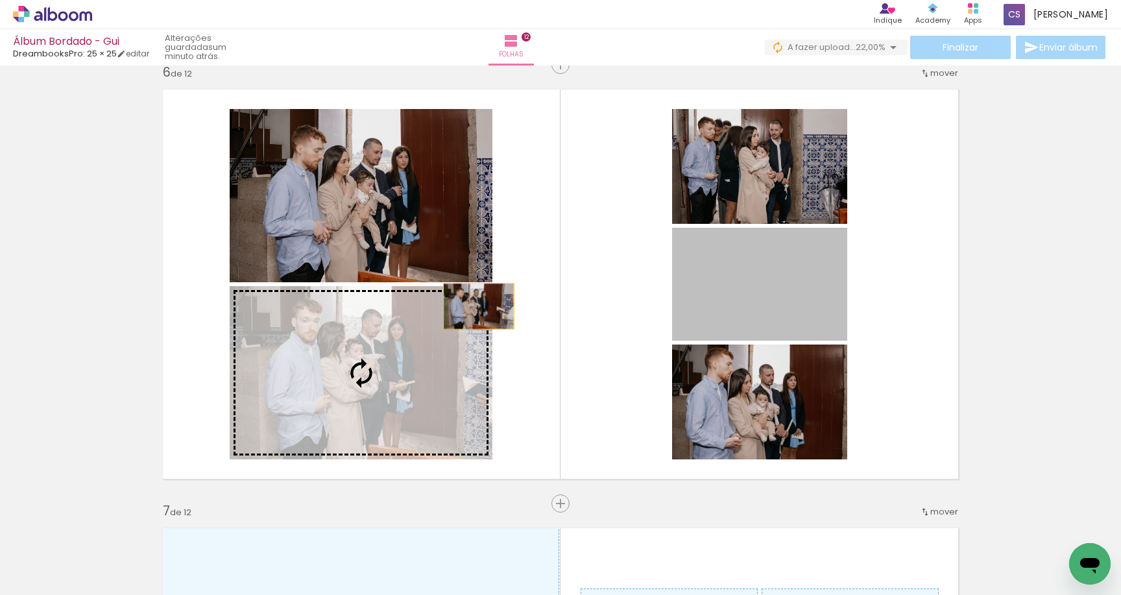
drag, startPoint x: 780, startPoint y: 276, endPoint x: 454, endPoint y: 319, distance: 328.5
click at [0, 0] on slot at bounding box center [0, 0] width 0 height 0
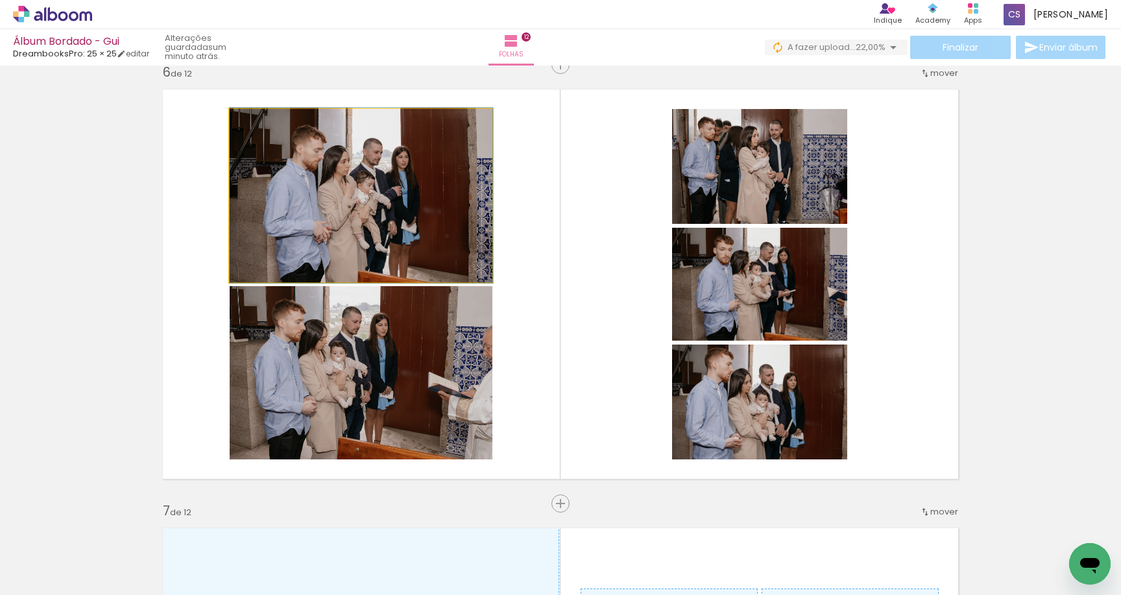
drag, startPoint x: 421, startPoint y: 217, endPoint x: 19, endPoint y: 239, distance: 402.2
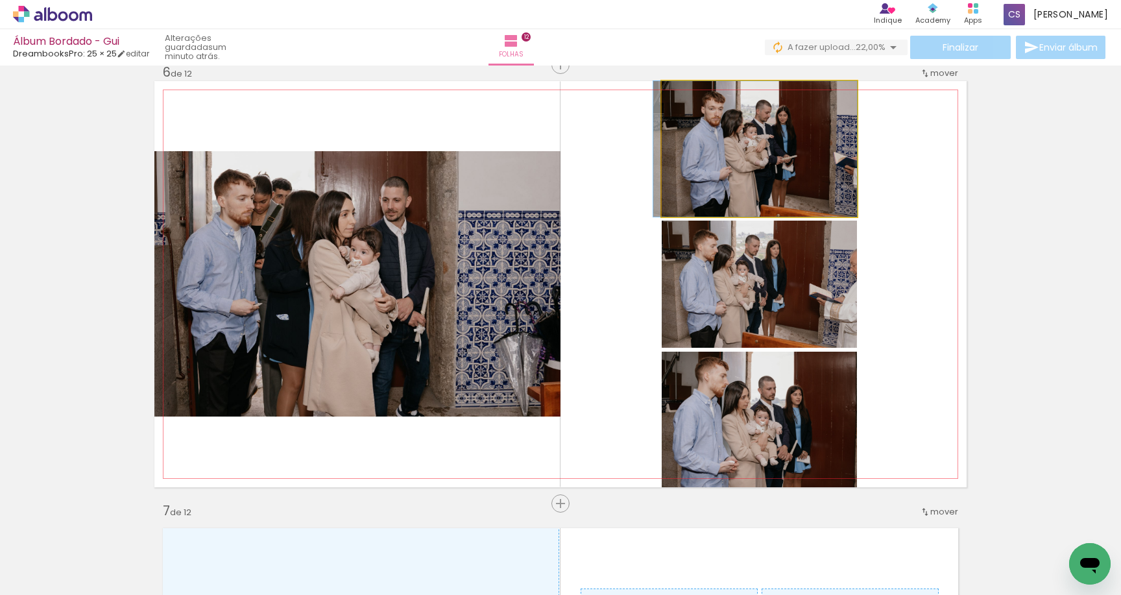
drag, startPoint x: 708, startPoint y: 152, endPoint x: 466, endPoint y: 243, distance: 258.3
click at [0, 0] on slot at bounding box center [0, 0] width 0 height 0
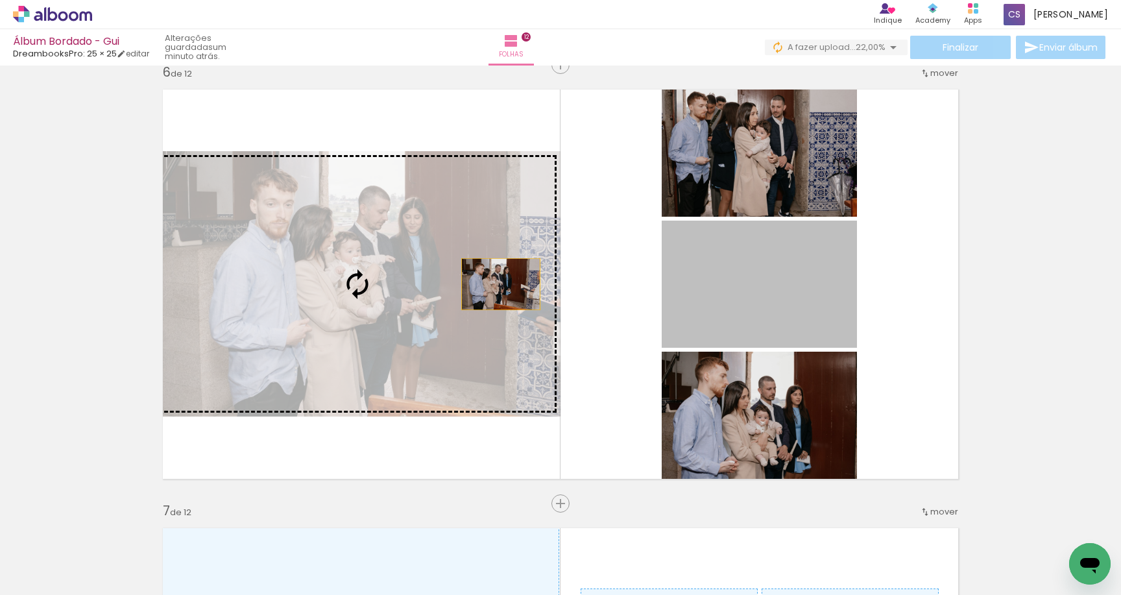
drag, startPoint x: 714, startPoint y: 287, endPoint x: 496, endPoint y: 284, distance: 218.0
click at [0, 0] on slot at bounding box center [0, 0] width 0 height 0
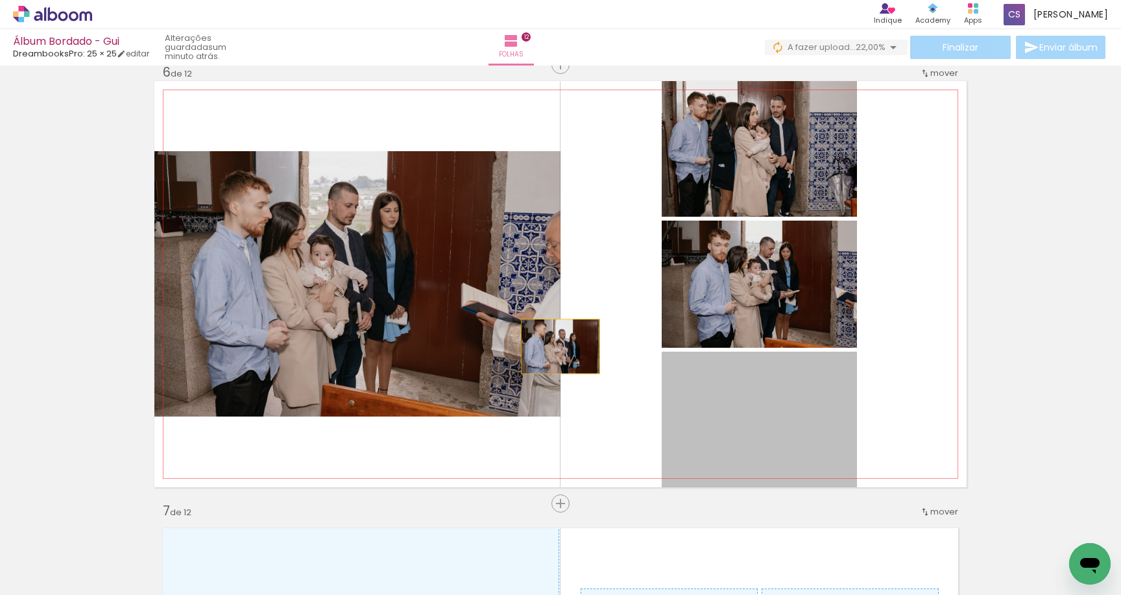
drag, startPoint x: 733, startPoint y: 401, endPoint x: 496, endPoint y: 323, distance: 249.3
click at [0, 0] on slot at bounding box center [0, 0] width 0 height 0
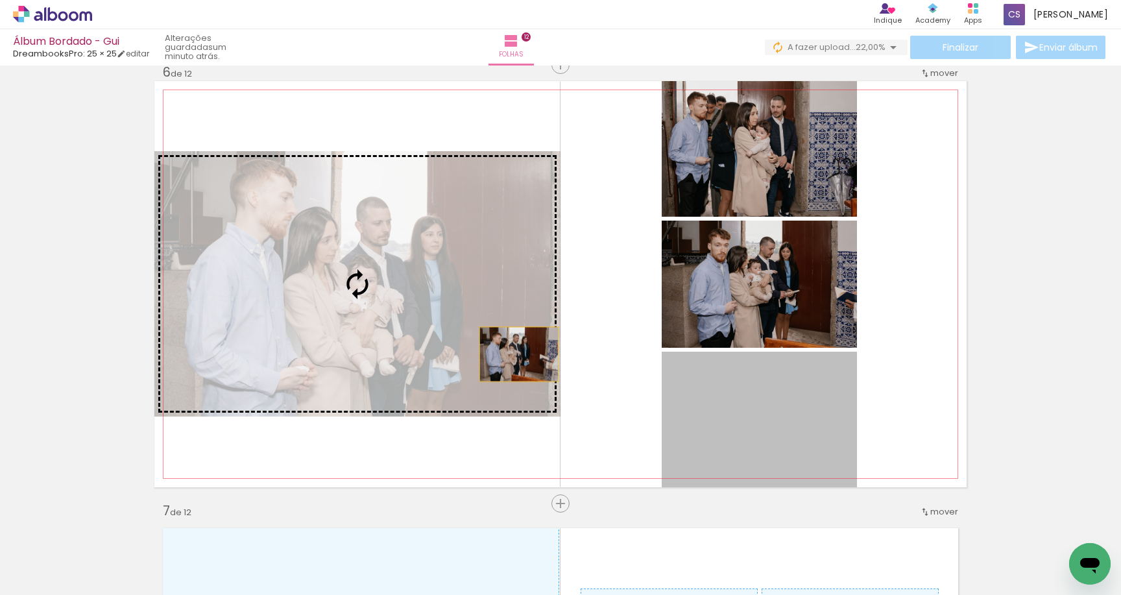
drag, startPoint x: 759, startPoint y: 446, endPoint x: 517, endPoint y: 354, distance: 259.2
click at [0, 0] on slot at bounding box center [0, 0] width 0 height 0
